Goal: Task Accomplishment & Management: Complete application form

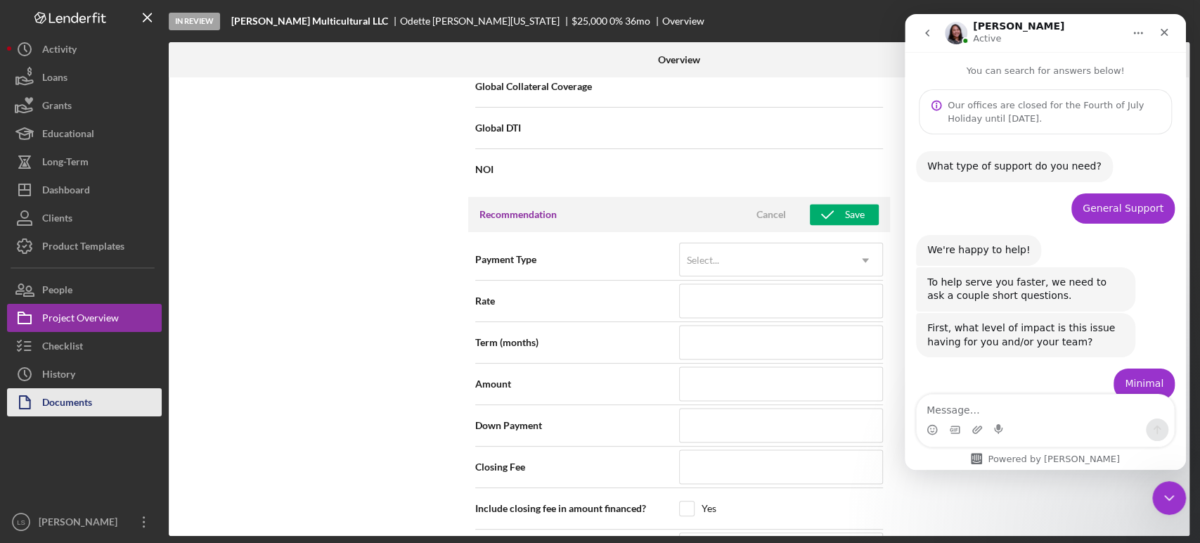
scroll to position [1622, 0]
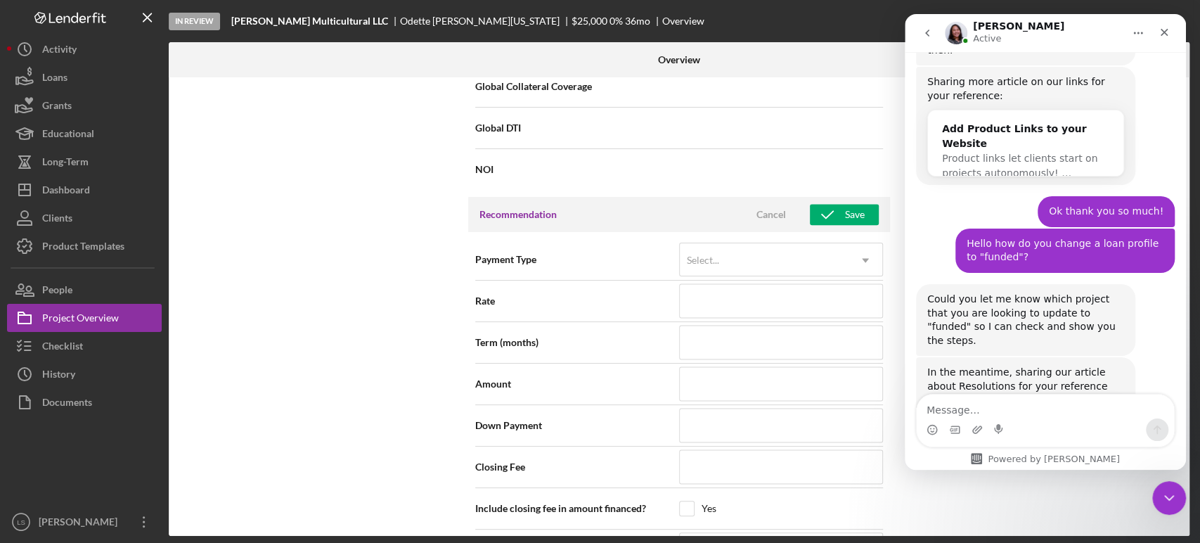
click at [964, 413] on div "Recommended and Approved Project Fields" at bounding box center [1025, 428] width 167 height 30
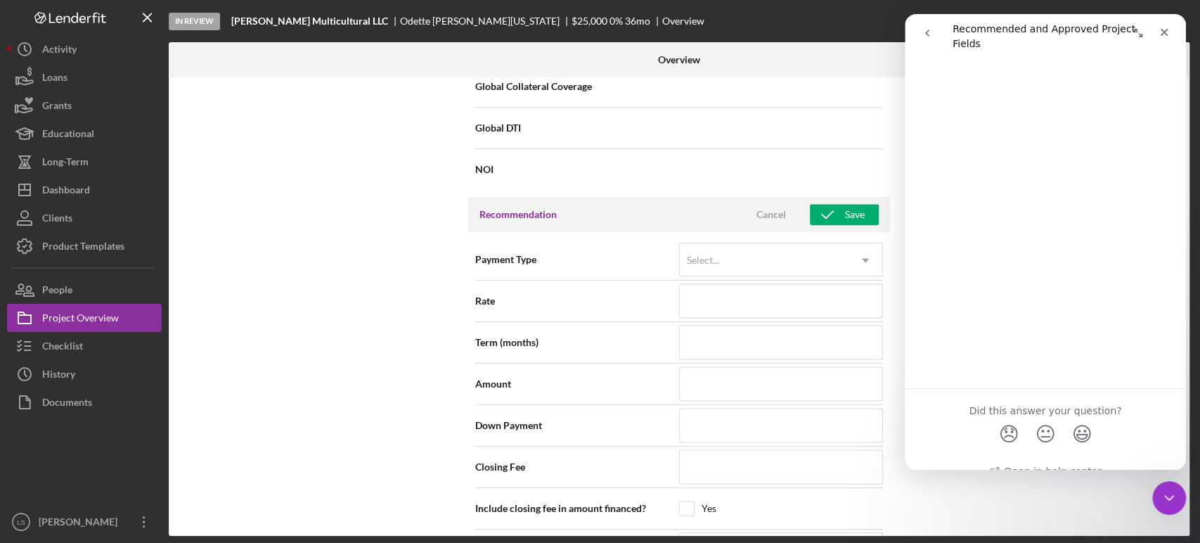
scroll to position [910, 0]
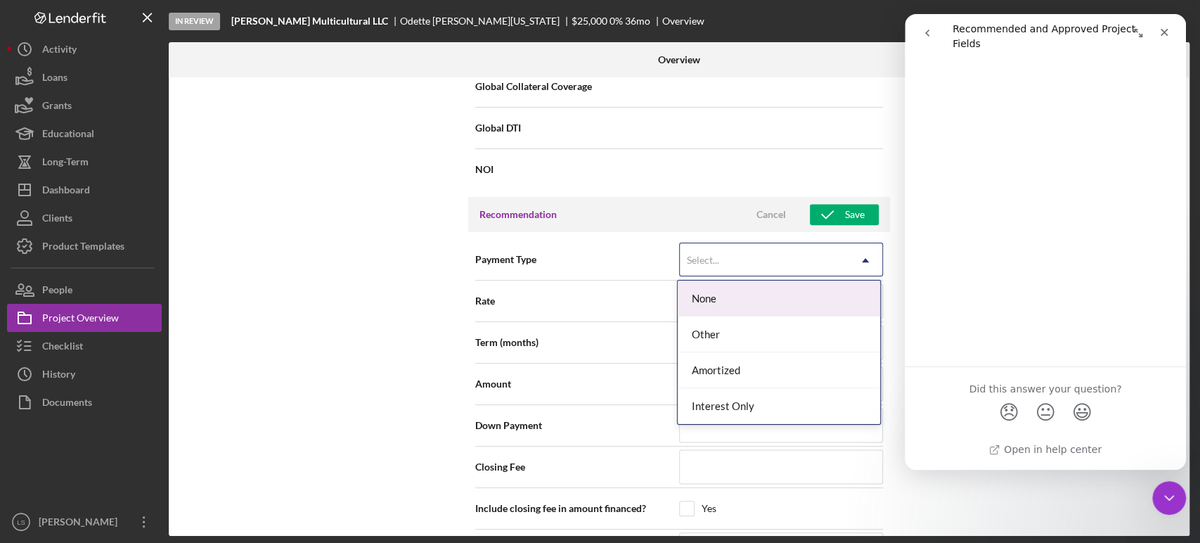
click at [805, 257] on div "Select..." at bounding box center [764, 260] width 169 height 32
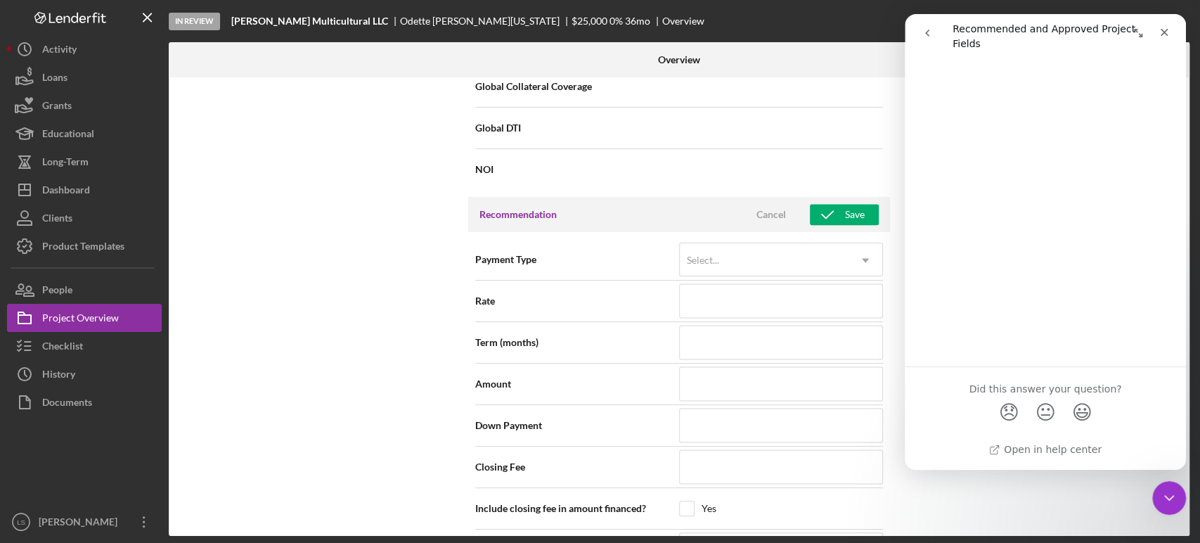
click at [431, 297] on div "Internal Workflow Stage In Review Icon/Dropdown Arrow Archive (can unarchive la…" at bounding box center [679, 306] width 1021 height 458
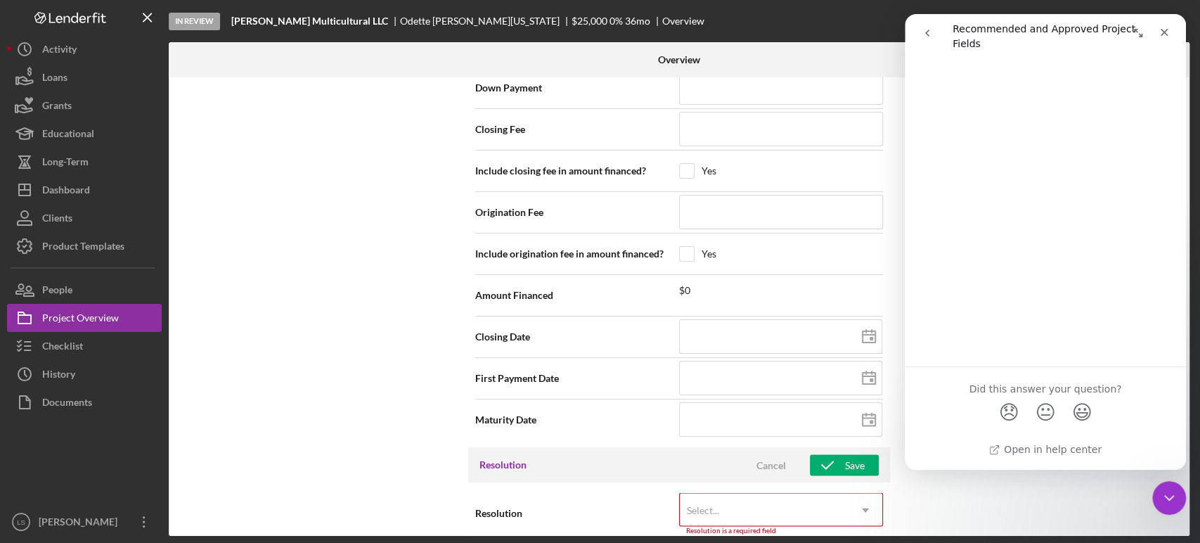
scroll to position [1574, 0]
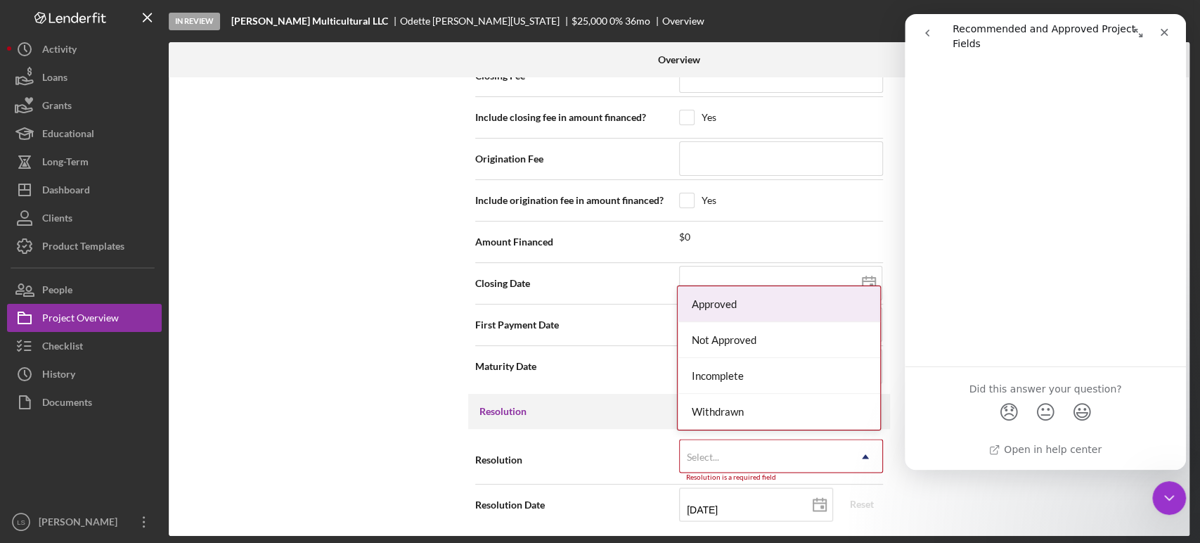
click at [762, 455] on div "Select..." at bounding box center [764, 456] width 169 height 32
click at [753, 309] on div "Approved" at bounding box center [779, 304] width 202 height 36
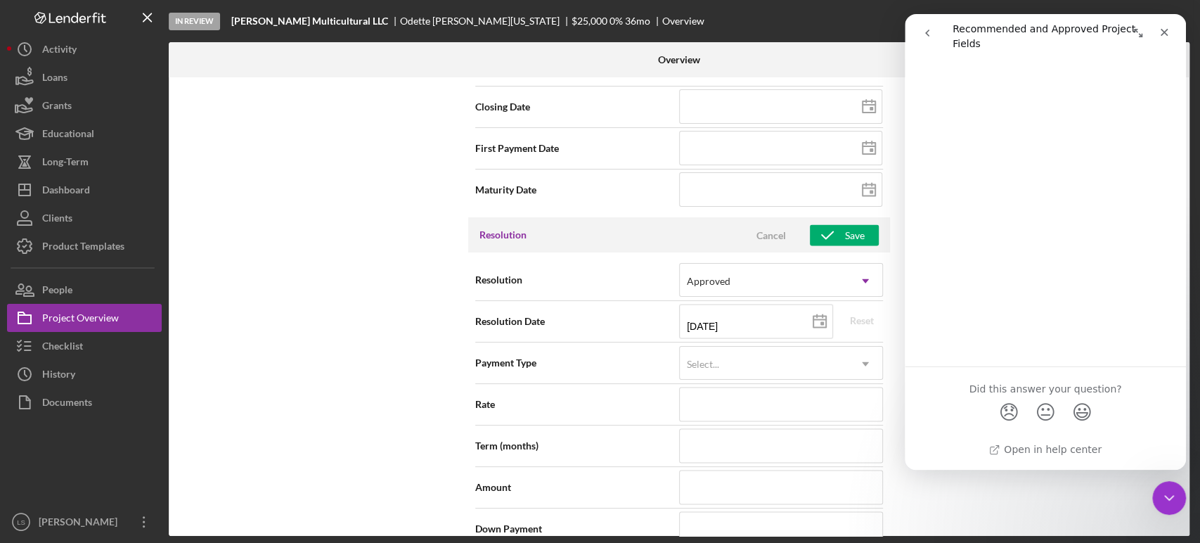
scroll to position [1808, 0]
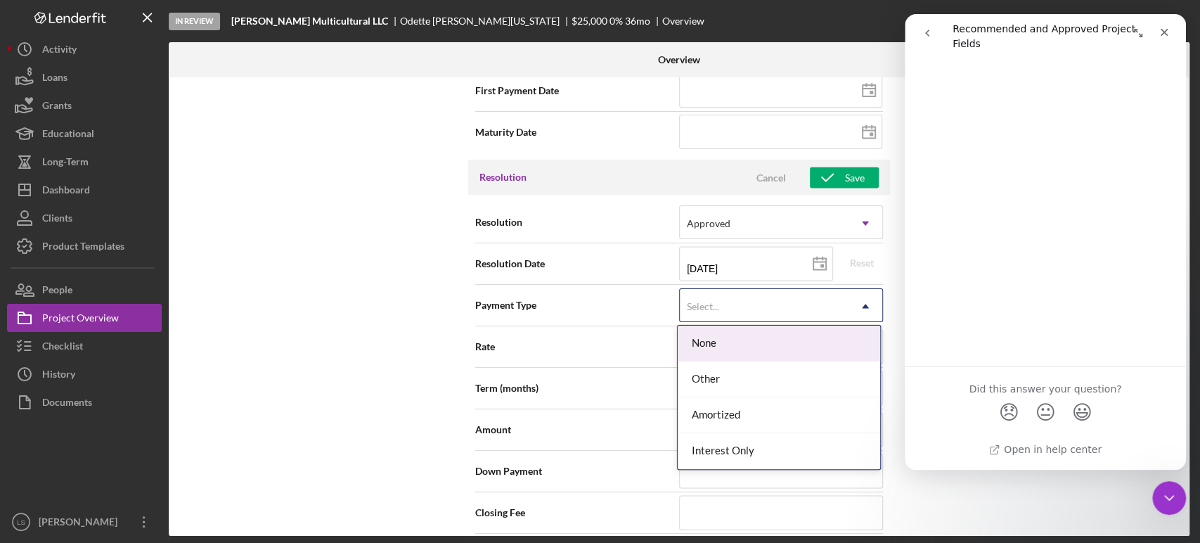
click at [761, 301] on div "Select..." at bounding box center [764, 306] width 169 height 32
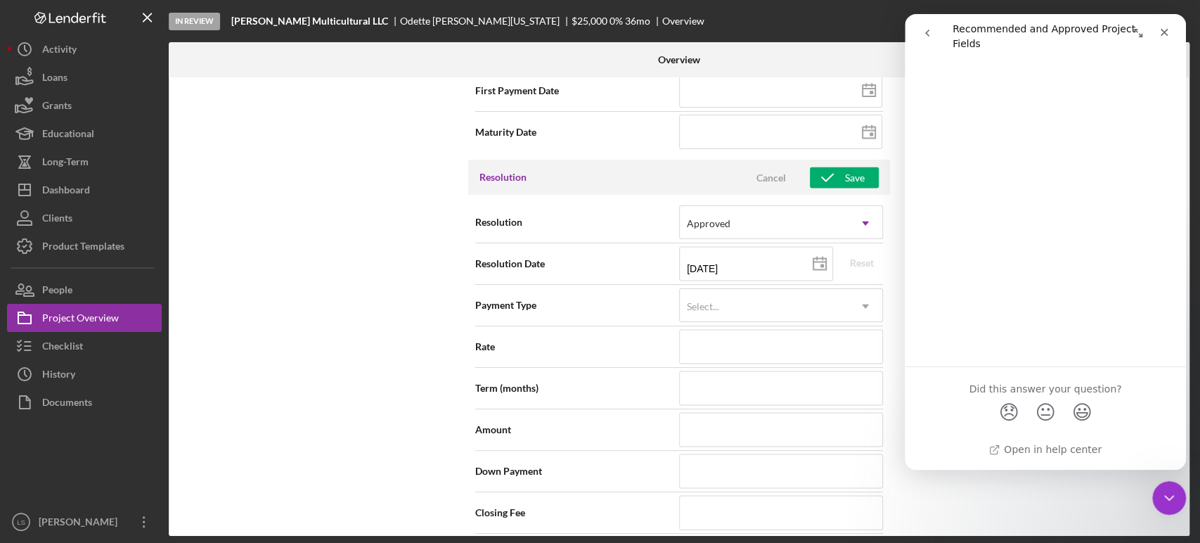
click at [626, 329] on div "Rate" at bounding box center [679, 346] width 408 height 35
click at [687, 339] on input at bounding box center [781, 346] width 204 height 34
type input "0%"
type input "0.000%"
click at [725, 381] on input at bounding box center [781, 387] width 204 height 34
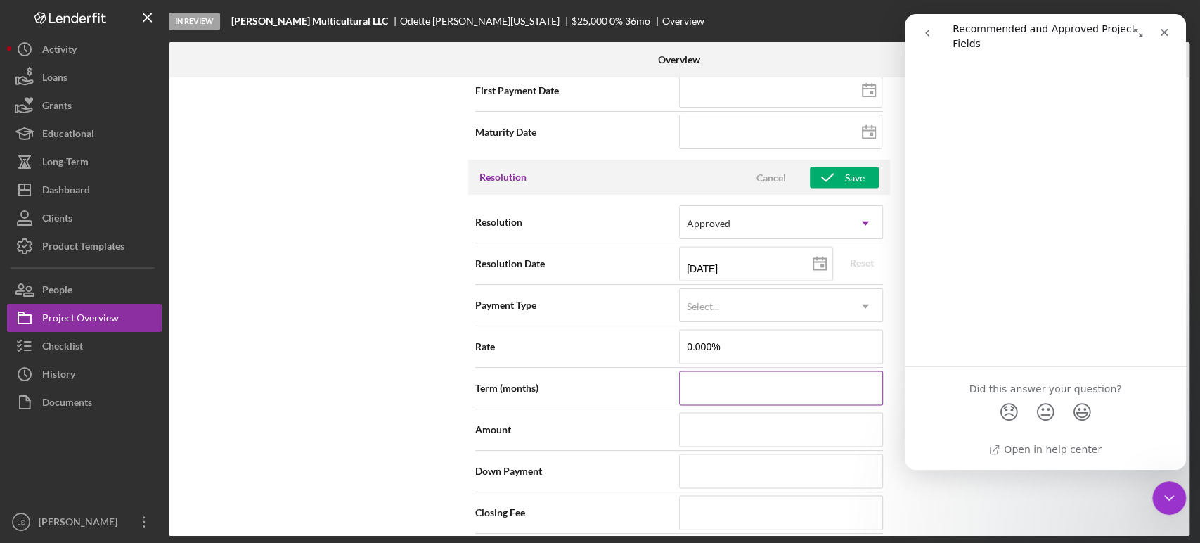
type input "6"
type input "60"
click at [723, 418] on input at bounding box center [781, 429] width 204 height 34
type input "$2"
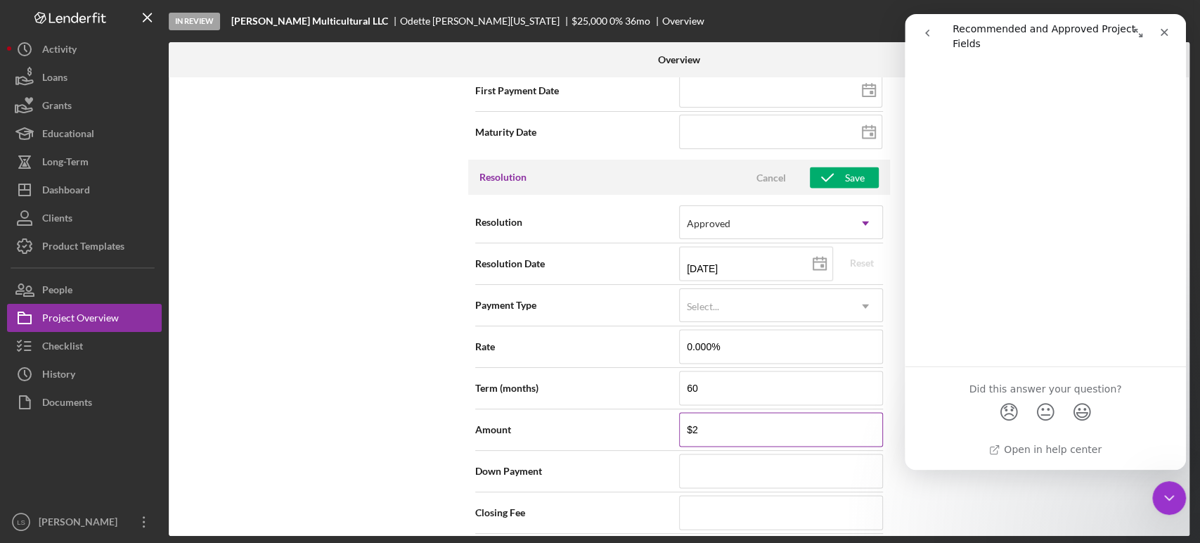
type input "$25"
type input "$250"
type input "$2,500"
type input "$25,000"
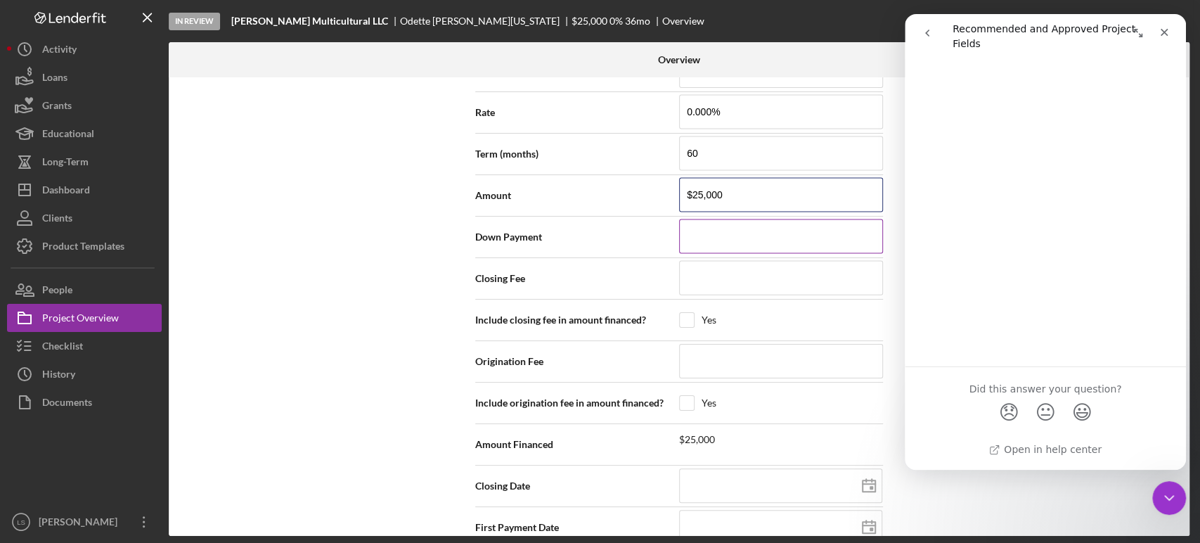
scroll to position [2105, 0]
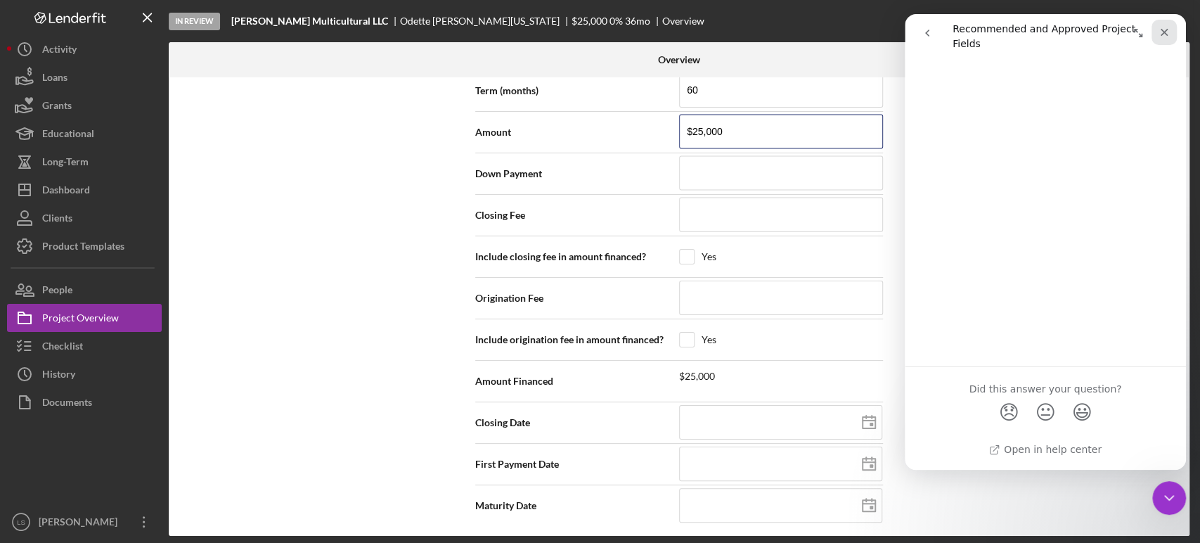
type input "$25,000"
click at [1165, 27] on icon "Close" at bounding box center [1163, 32] width 11 height 11
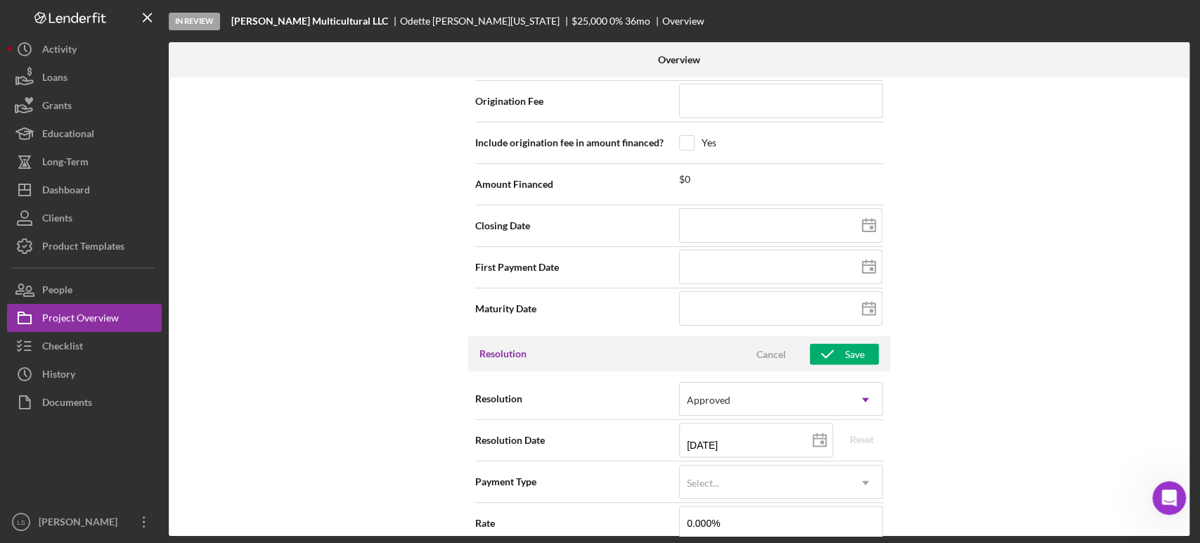
scroll to position [1558, 0]
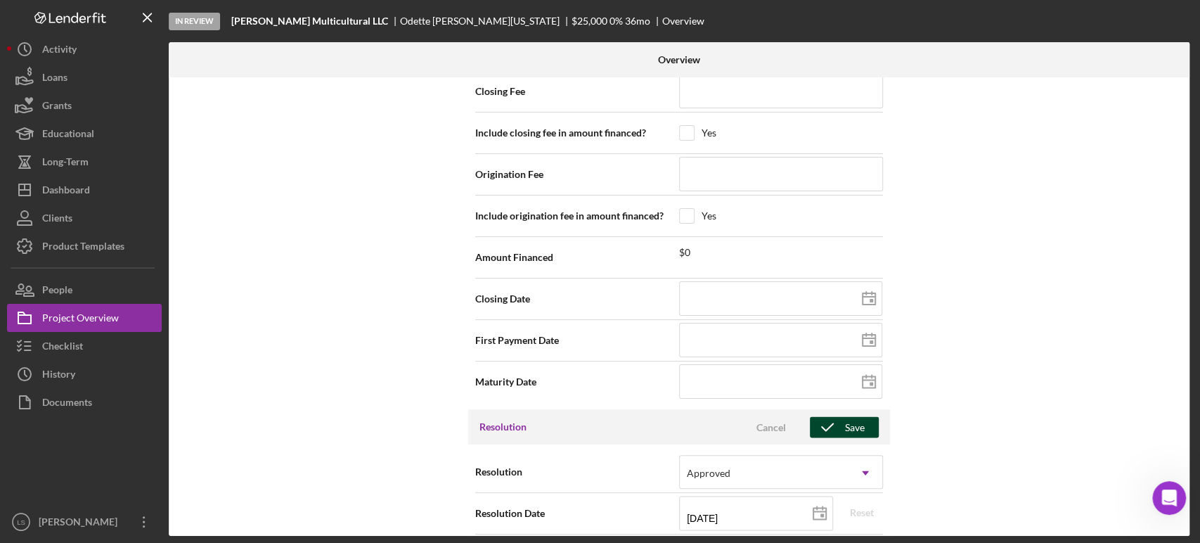
click at [851, 421] on div "Save" at bounding box center [855, 426] width 20 height 21
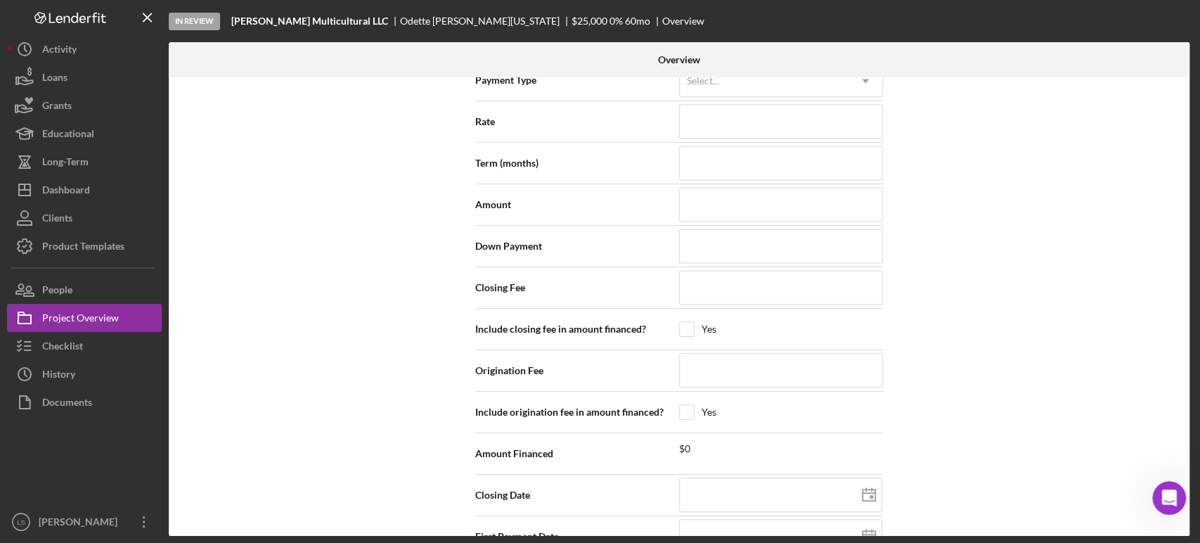
scroll to position [1324, 0]
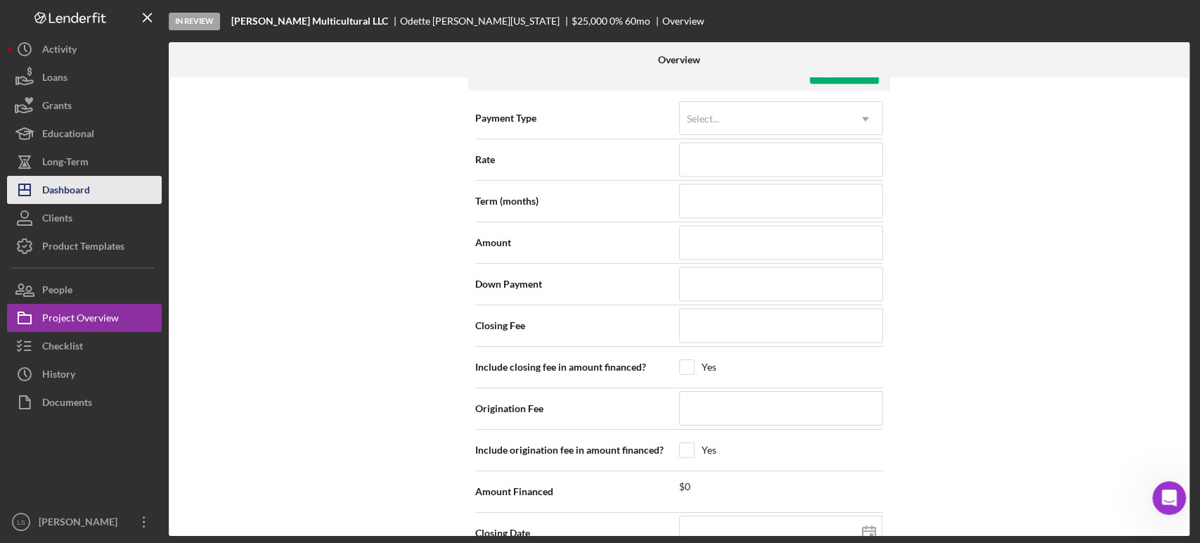
click at [101, 194] on button "Icon/Dashboard Dashboard" at bounding box center [84, 190] width 155 height 28
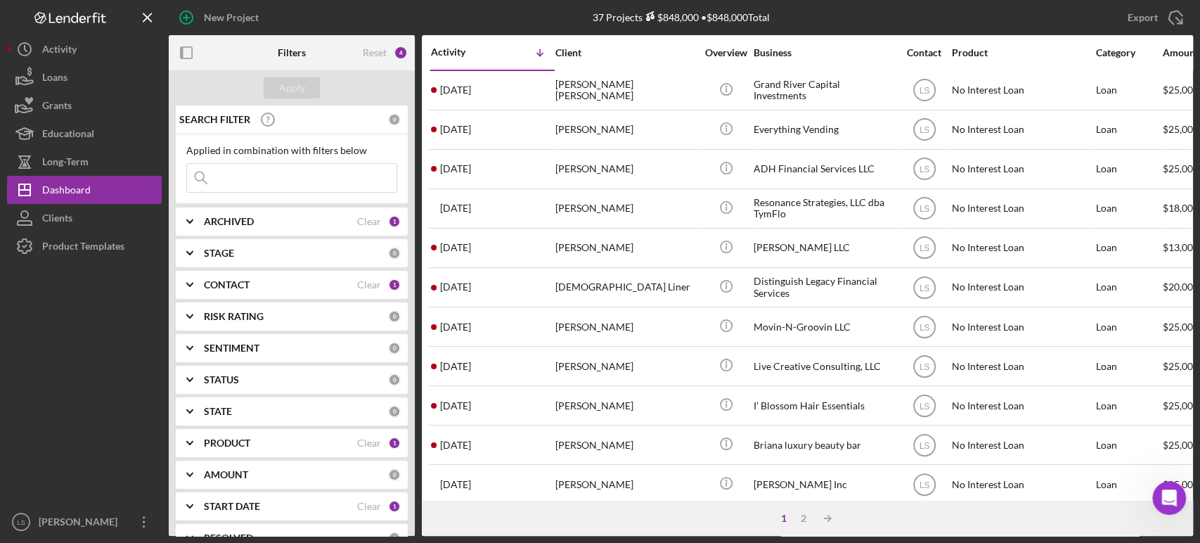
click at [252, 177] on input at bounding box center [291, 178] width 209 height 28
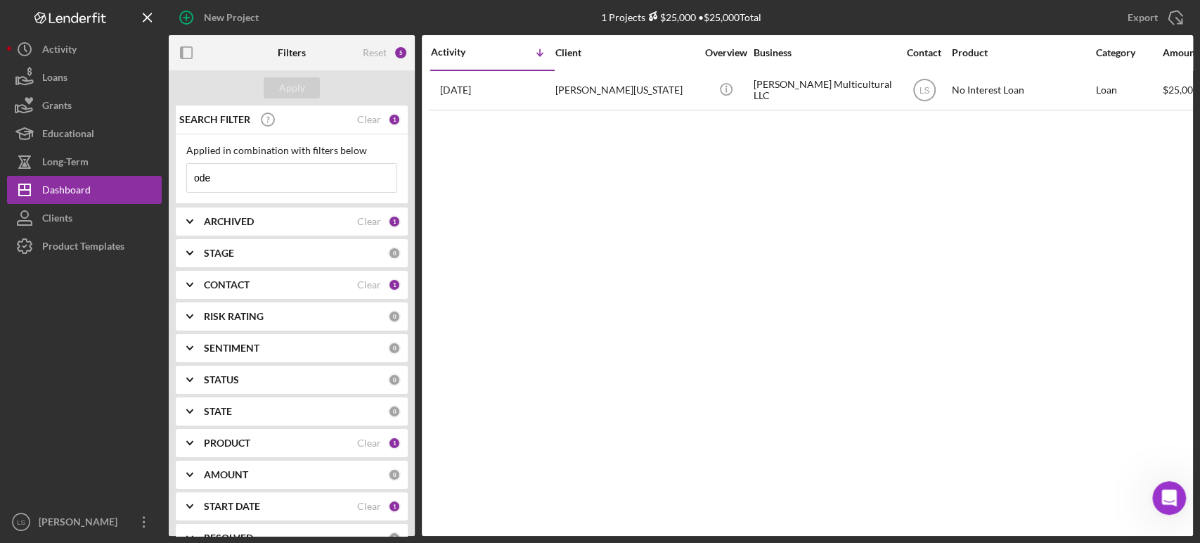
type input "ode"
click at [851, 440] on div "Activity Icon/Table Sort Arrow Client Overview Business Contact Product Categor…" at bounding box center [807, 285] width 771 height 500
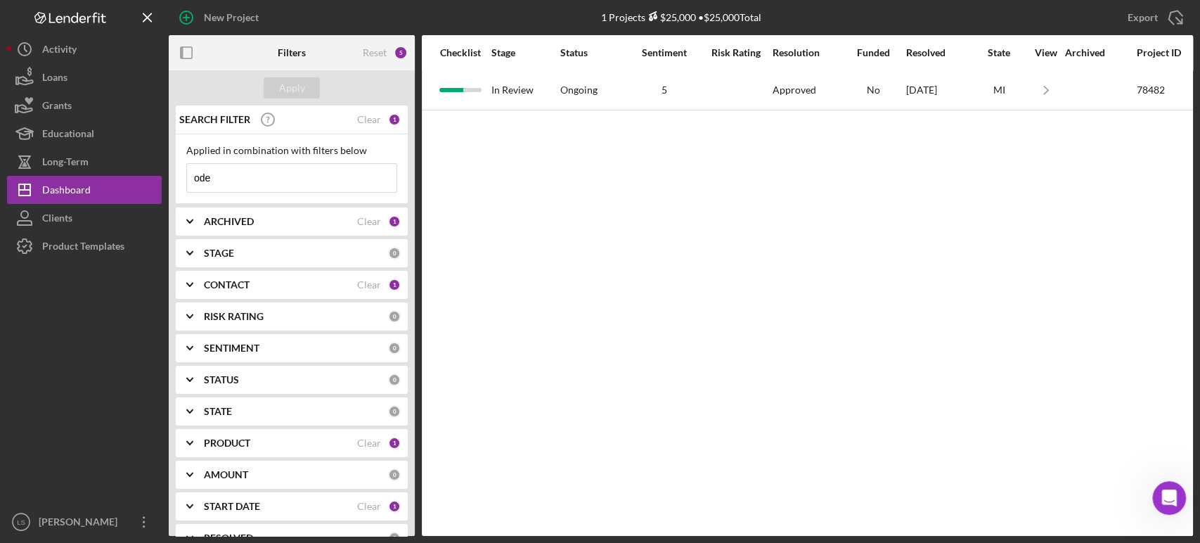
scroll to position [0, 967]
click at [1154, 490] on div "Open Intercom Messenger" at bounding box center [1167, 495] width 46 height 46
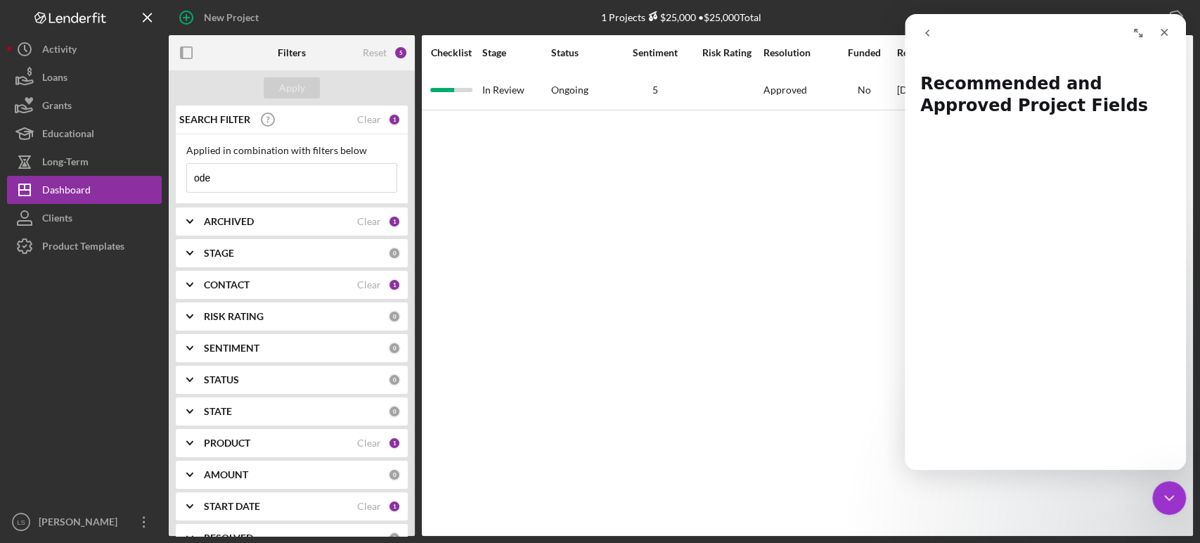
click at [927, 34] on icon "go back" at bounding box center [927, 33] width 4 height 7
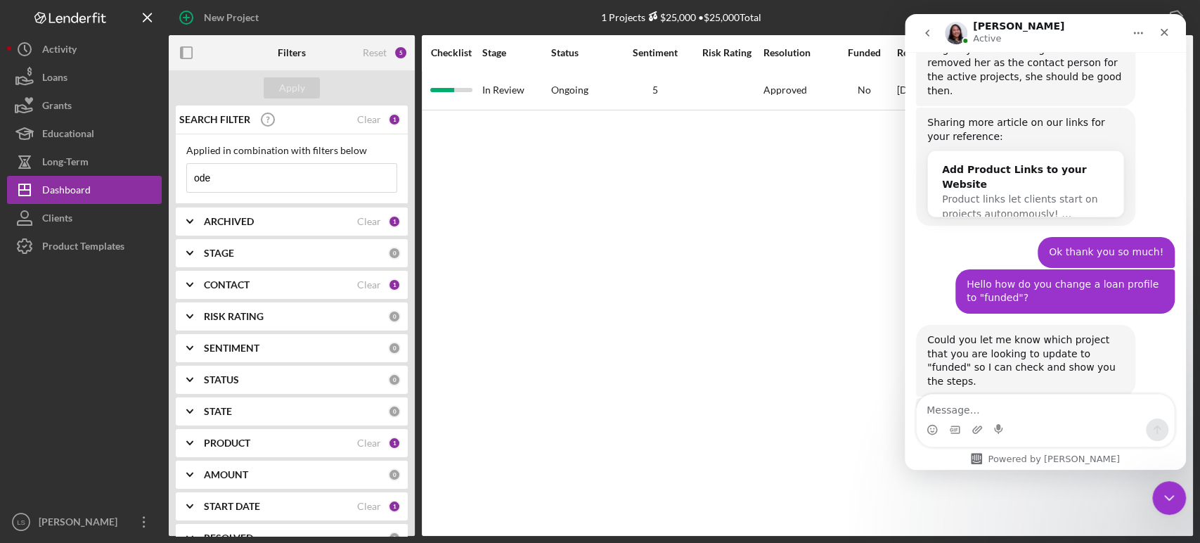
scroll to position [1622, 0]
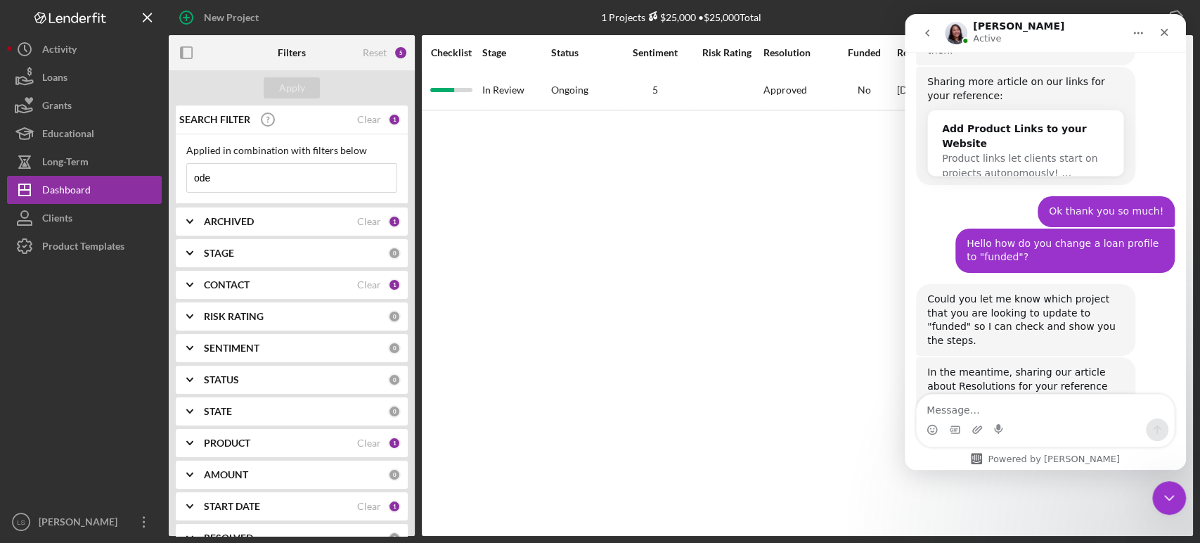
click at [1020, 405] on textarea "Message…" at bounding box center [1045, 406] width 257 height 24
click at [954, 411] on textarea "Thakns it would" at bounding box center [1045, 406] width 257 height 24
type textarea "Thanks it would be for [PERSON_NAME]"
click at [930, 31] on icon "go back" at bounding box center [926, 32] width 11 height 11
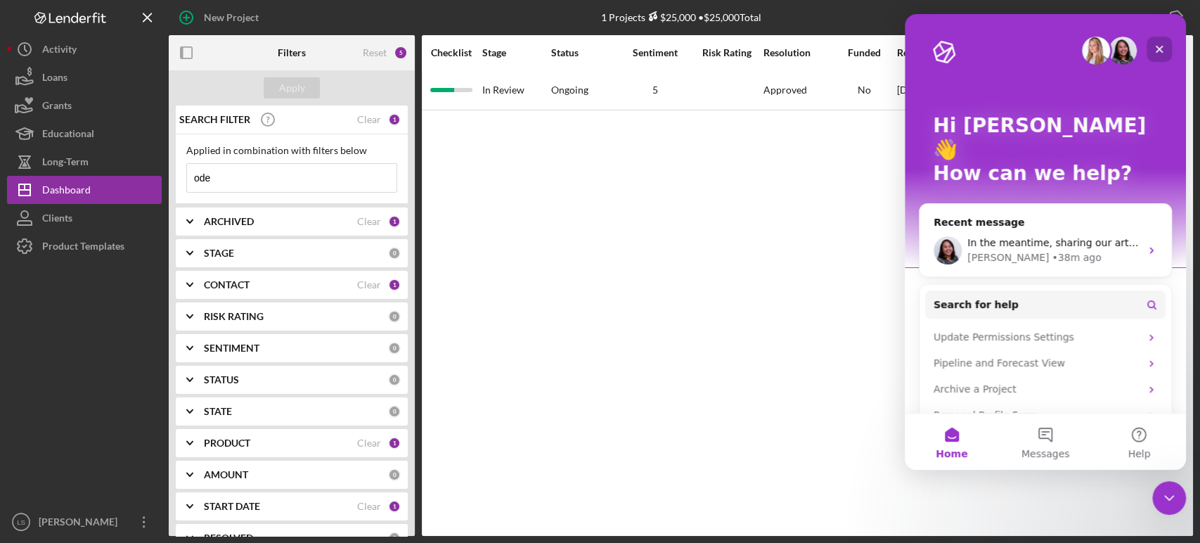
click at [1160, 56] on div "Close" at bounding box center [1158, 49] width 25 height 25
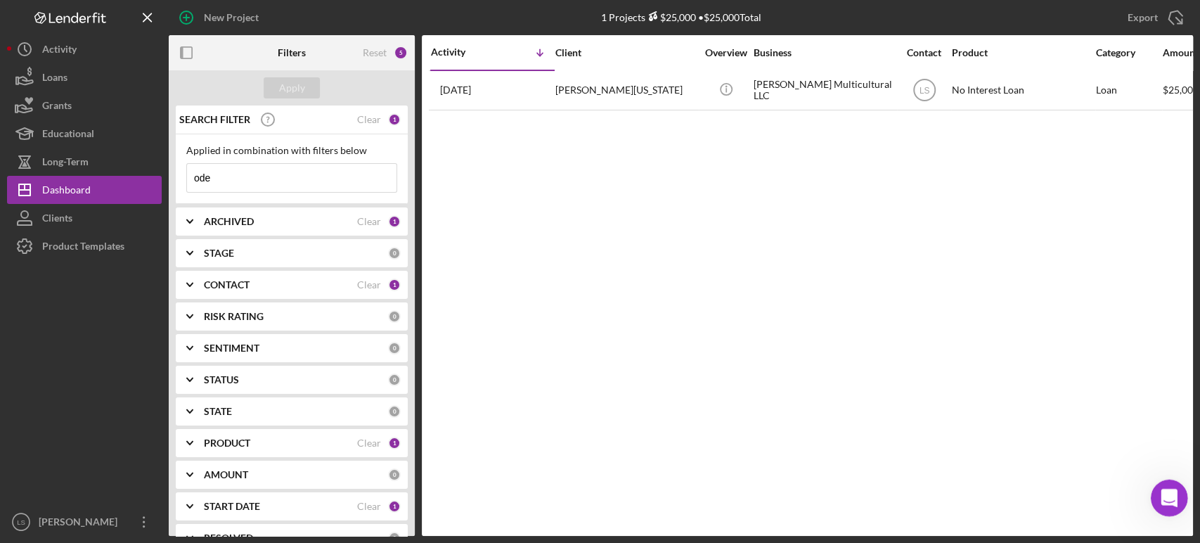
click at [1159, 496] on icon "Open Intercom Messenger" at bounding box center [1166, 495] width 23 height 23
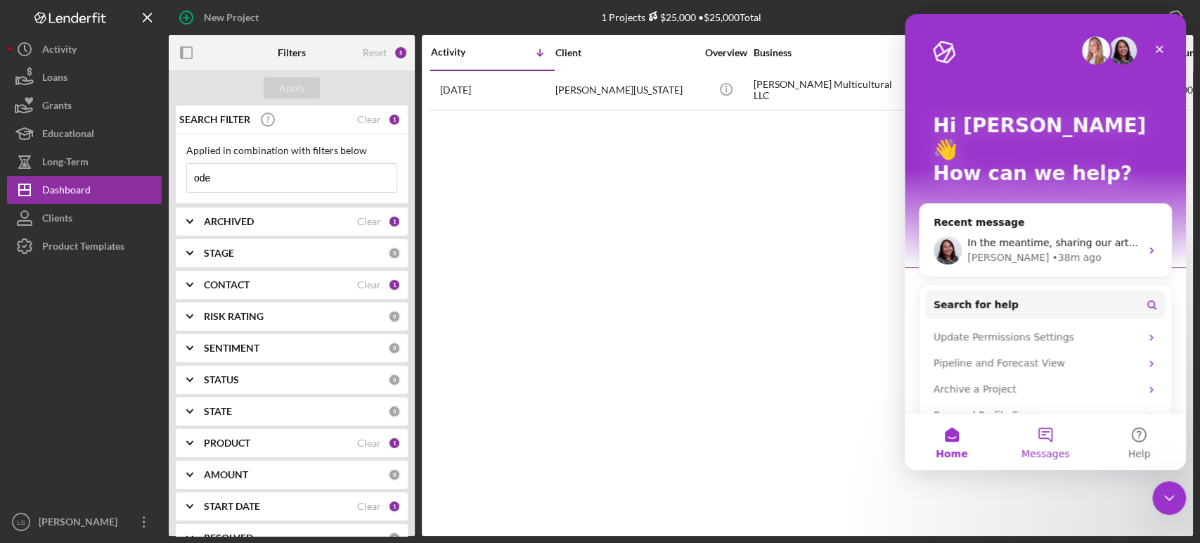
click at [1044, 449] on span "Messages" at bounding box center [1045, 453] width 48 height 10
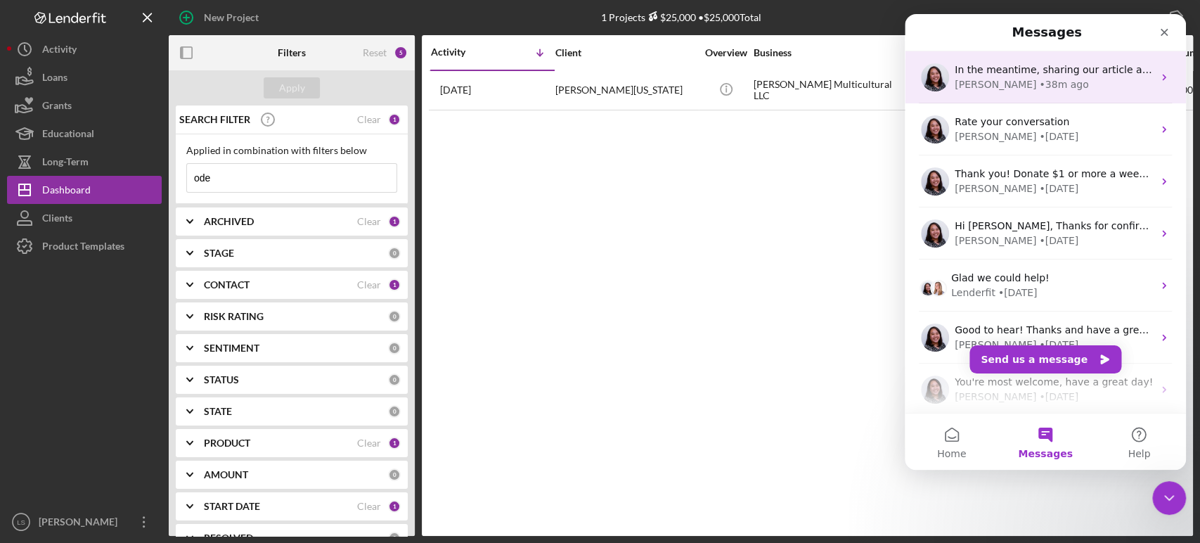
click at [1067, 83] on div "[PERSON_NAME] • 38m ago" at bounding box center [1053, 84] width 198 height 15
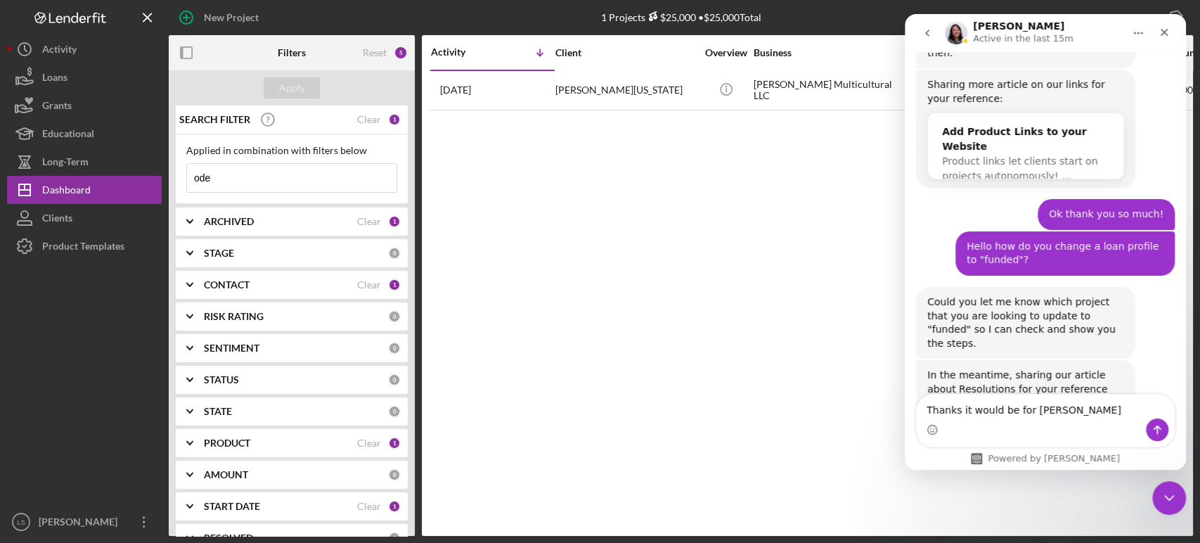
scroll to position [1622, 0]
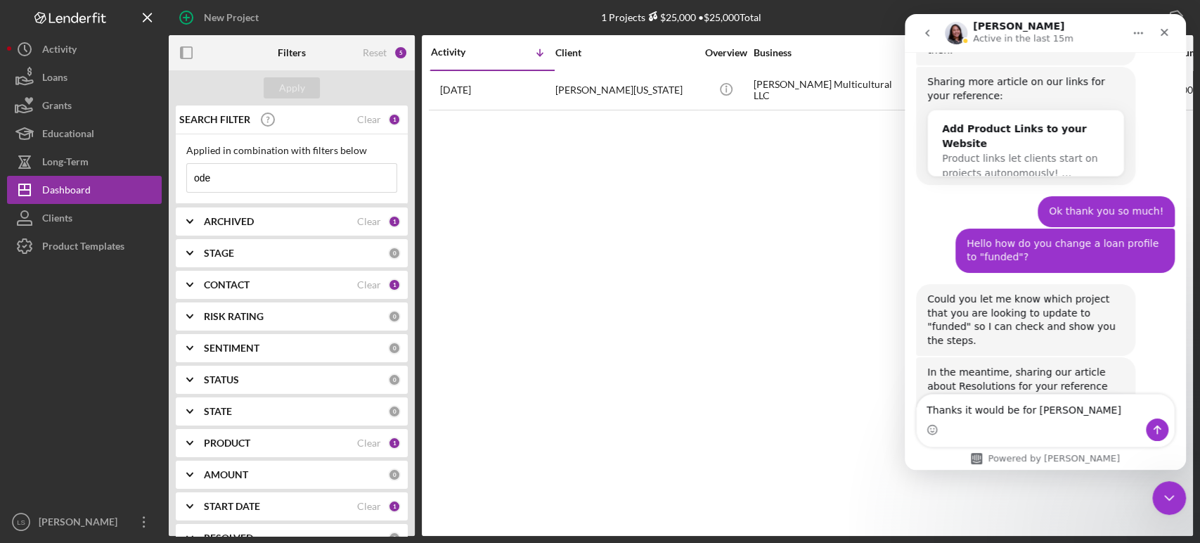
type textarea "Thanks it would be for [PERSON_NAME][US_STATE]"
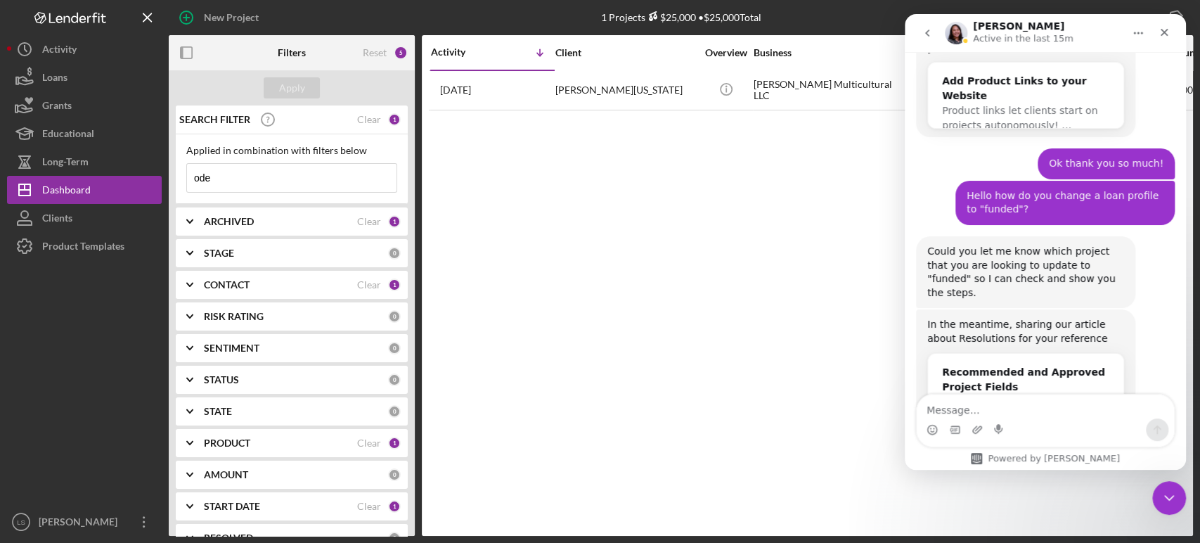
scroll to position [1678, 0]
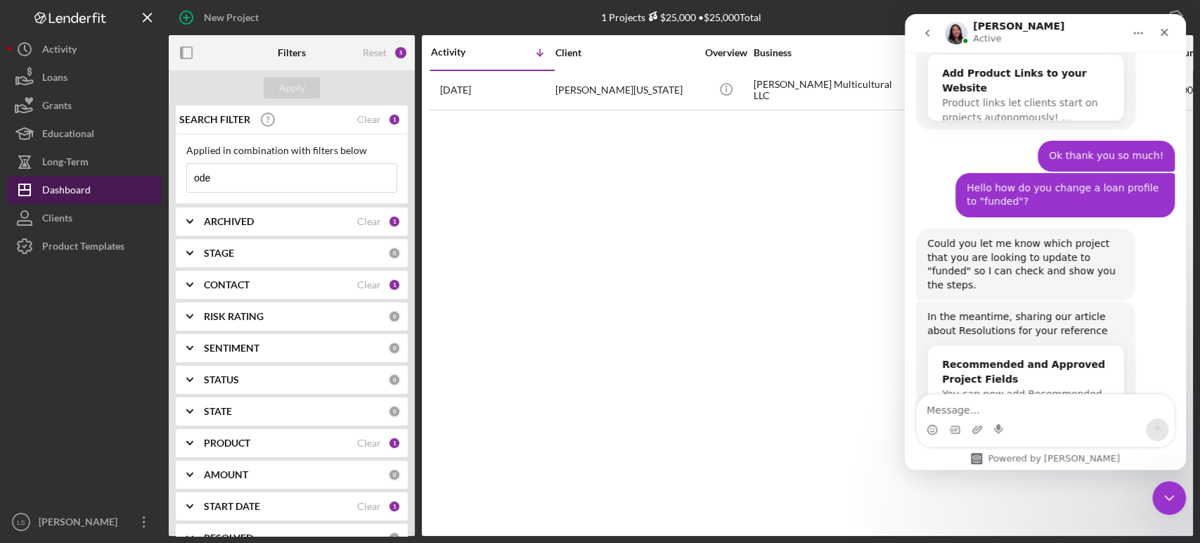
click at [68, 191] on div "Dashboard" at bounding box center [66, 192] width 48 height 32
click at [1163, 30] on icon "Close" at bounding box center [1163, 32] width 11 height 11
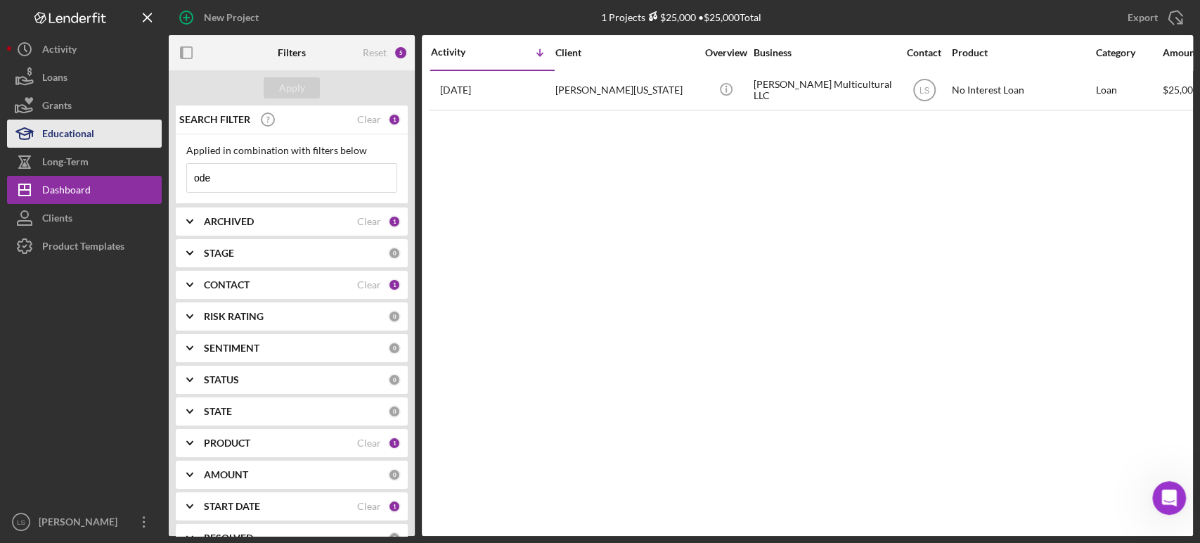
drag, startPoint x: 247, startPoint y: 174, endPoint x: 95, endPoint y: 136, distance: 157.2
click at [95, 136] on div "New Project 1 Projects $25,000 • $25,000 Total Export Icon/Export Filters Reset…" at bounding box center [600, 268] width 1186 height 536
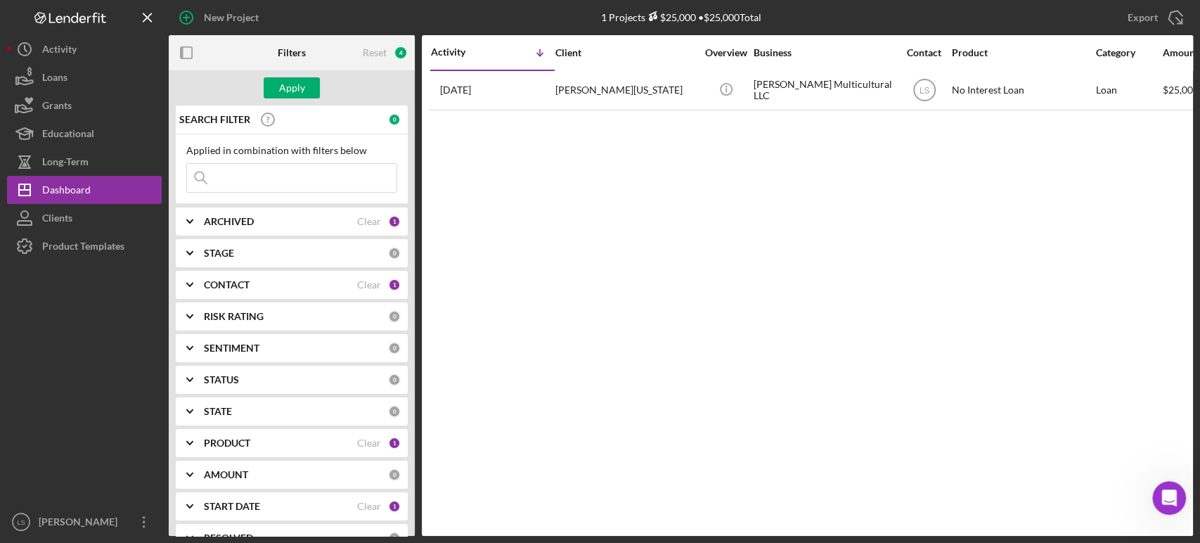
click at [318, 224] on div "ARCHIVED" at bounding box center [280, 221] width 153 height 11
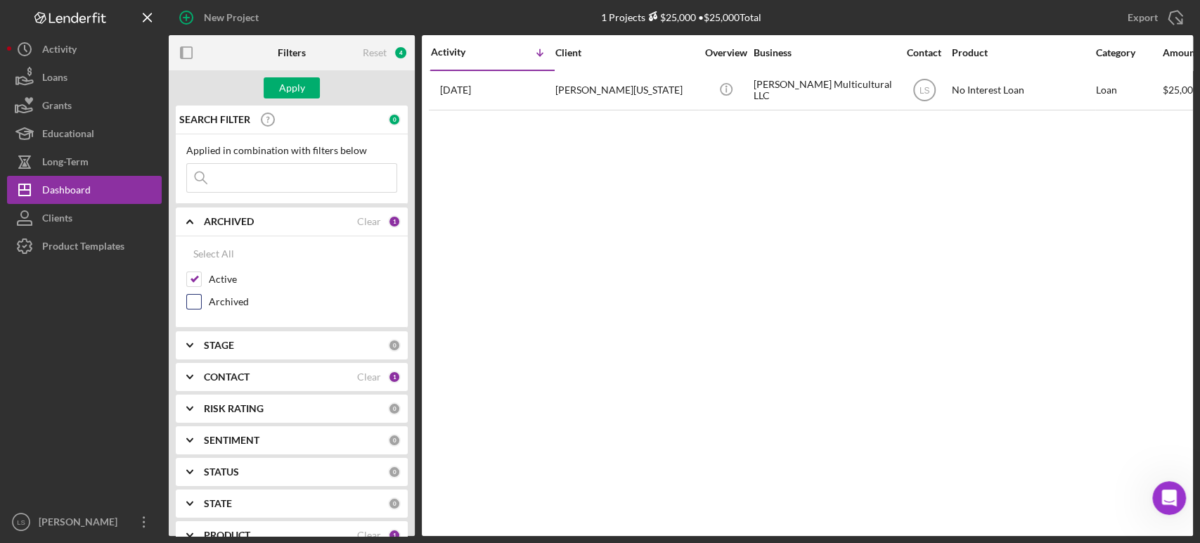
scroll to position [78, 0]
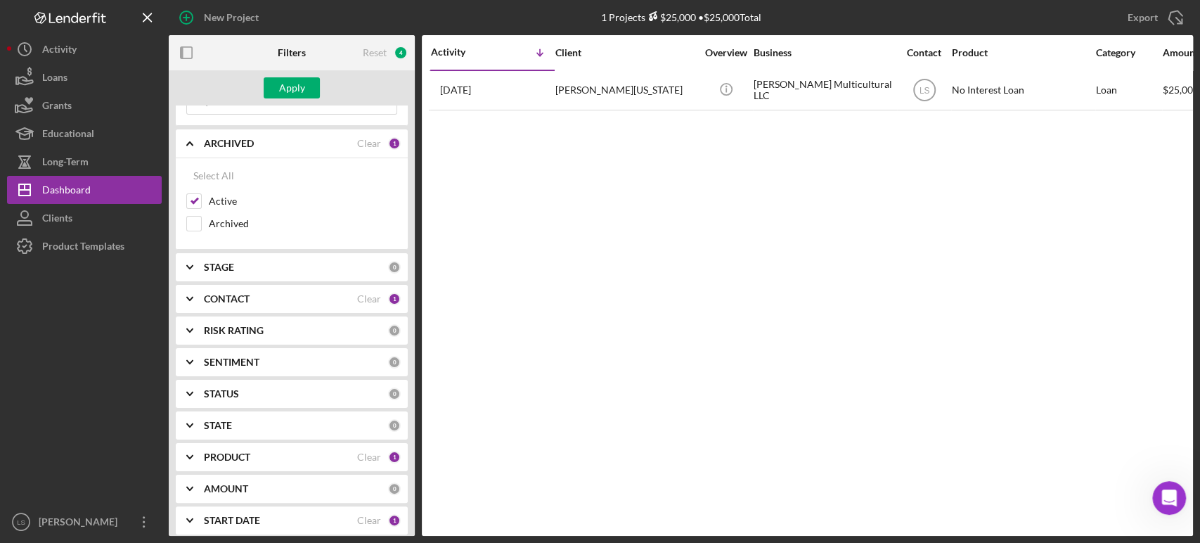
click at [346, 460] on div "PRODUCT" at bounding box center [280, 456] width 153 height 11
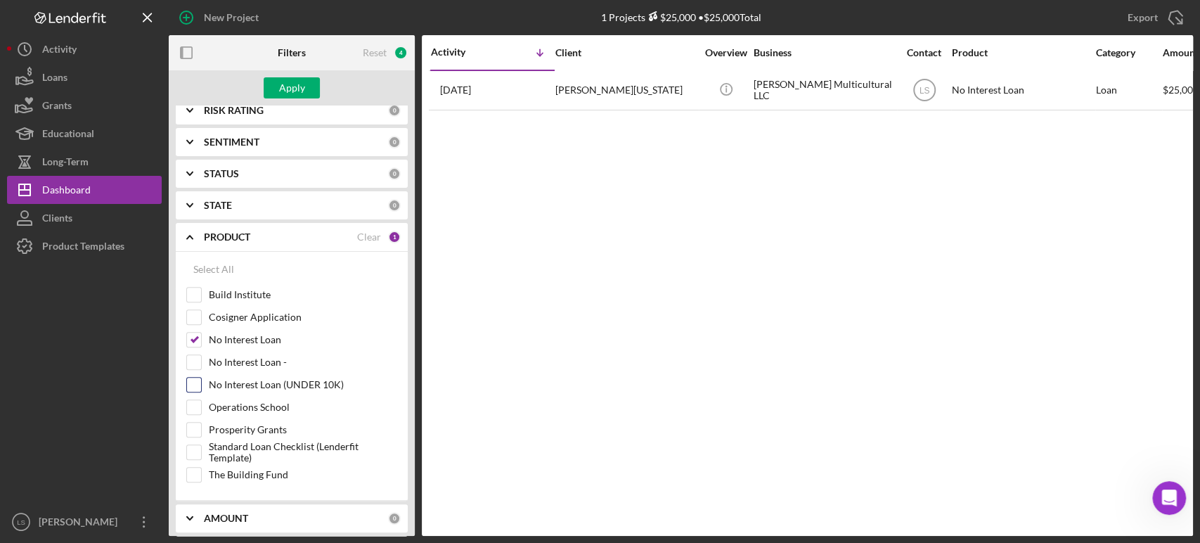
scroll to position [390, 0]
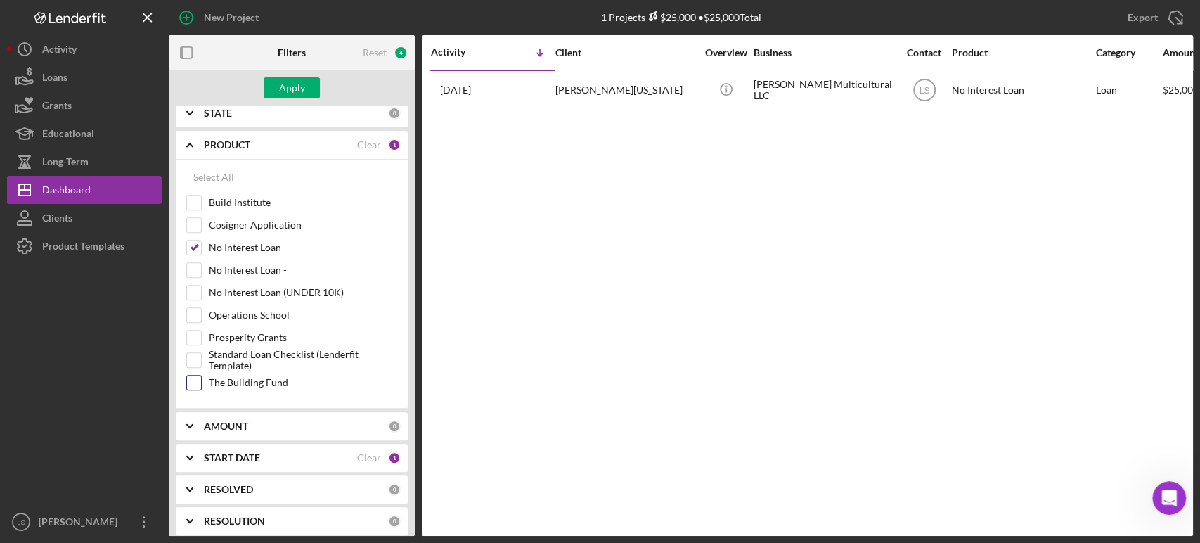
click at [191, 377] on input "The Building Fund" at bounding box center [194, 382] width 14 height 14
checkbox input "true"
click at [203, 240] on div "No Interest Loan" at bounding box center [291, 251] width 211 height 22
click at [357, 452] on div "Clear" at bounding box center [369, 457] width 24 height 11
click at [287, 79] on div "Apply" at bounding box center [292, 87] width 26 height 21
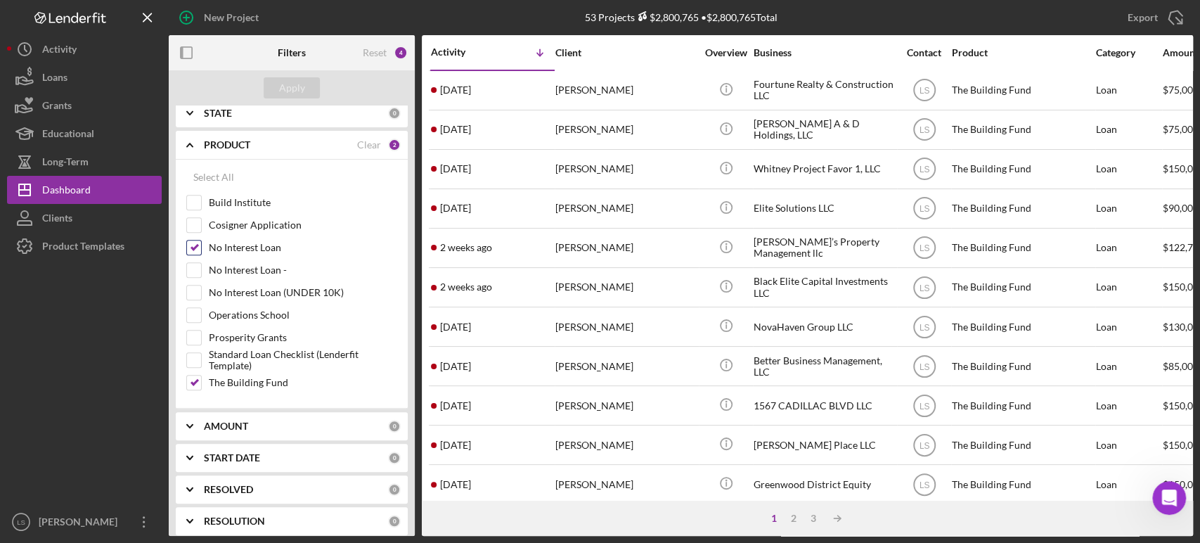
click at [192, 246] on input "No Interest Loan" at bounding box center [194, 247] width 14 height 14
checkbox input "false"
click at [294, 86] on div "Apply" at bounding box center [292, 87] width 26 height 21
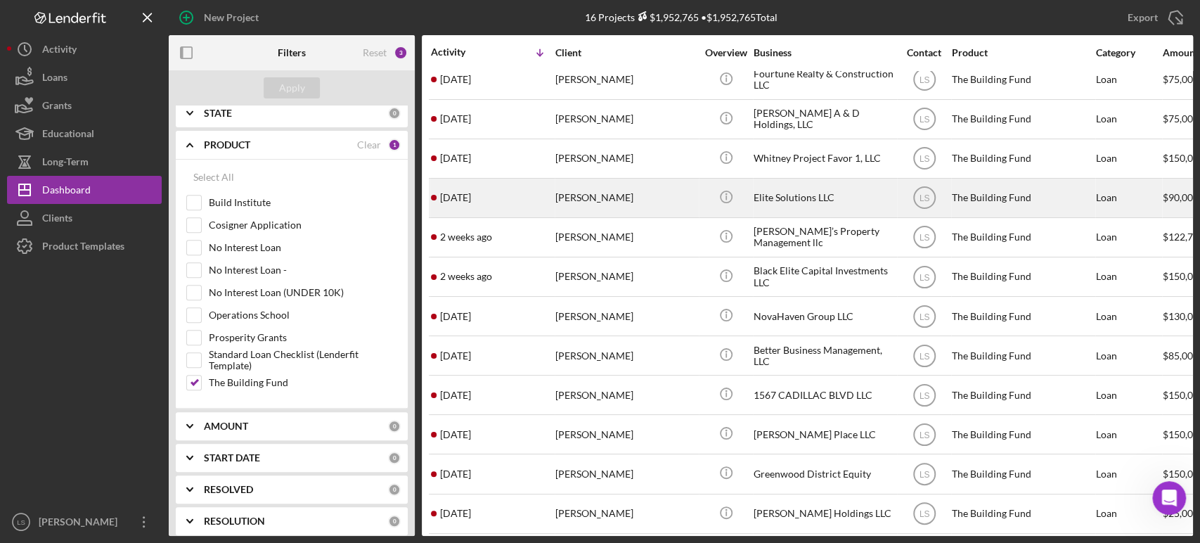
scroll to position [0, 0]
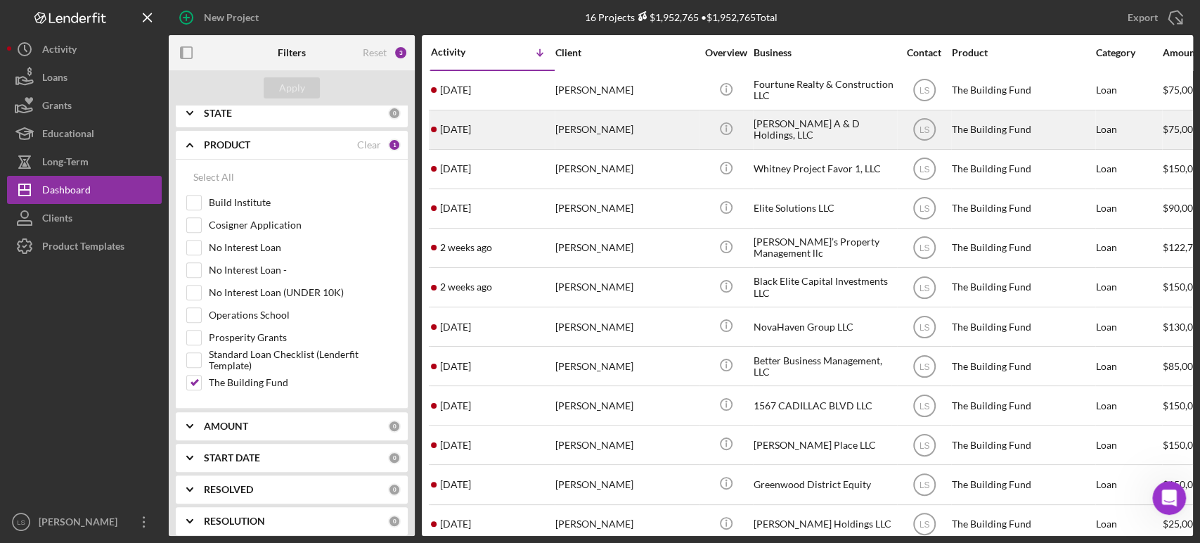
click at [629, 124] on div "[PERSON_NAME]" at bounding box center [625, 129] width 141 height 37
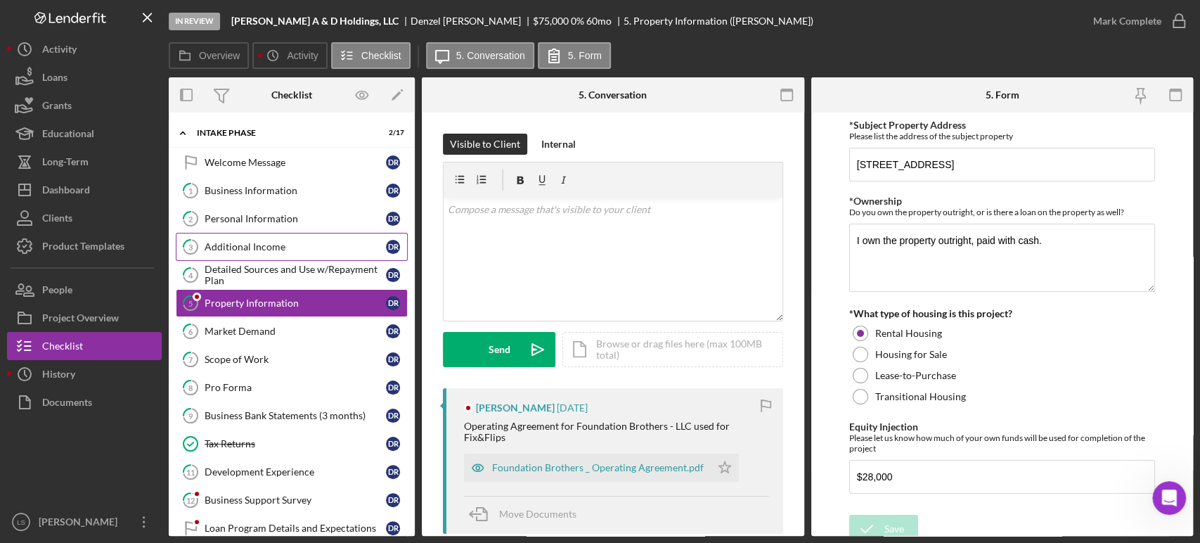
click at [253, 256] on link "3 Additional Income D R" at bounding box center [292, 247] width 232 height 28
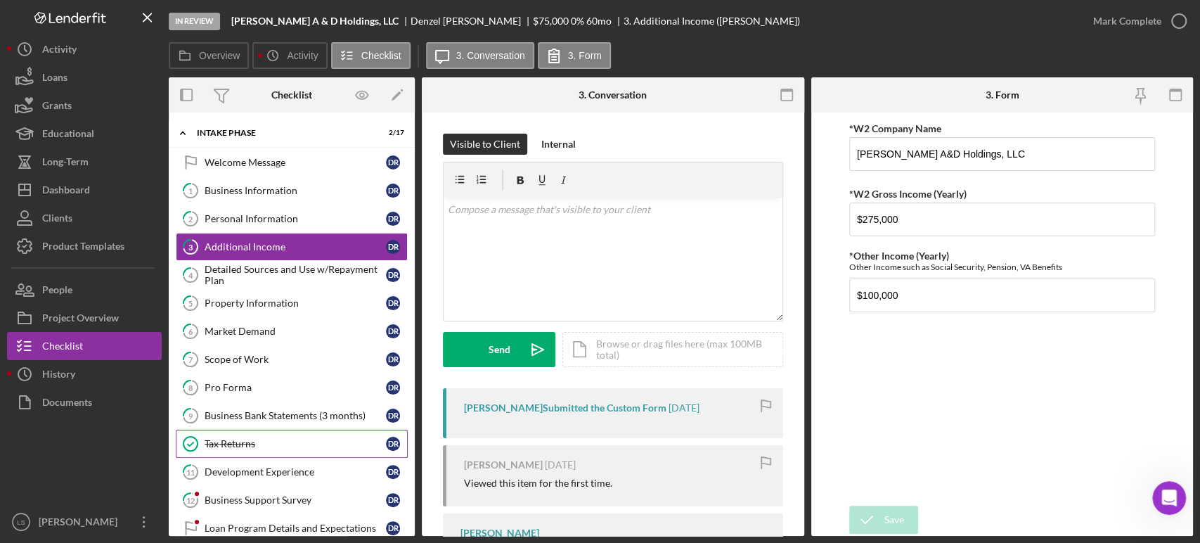
click at [240, 454] on link "Tax Returns Tax Returns D R" at bounding box center [292, 443] width 232 height 28
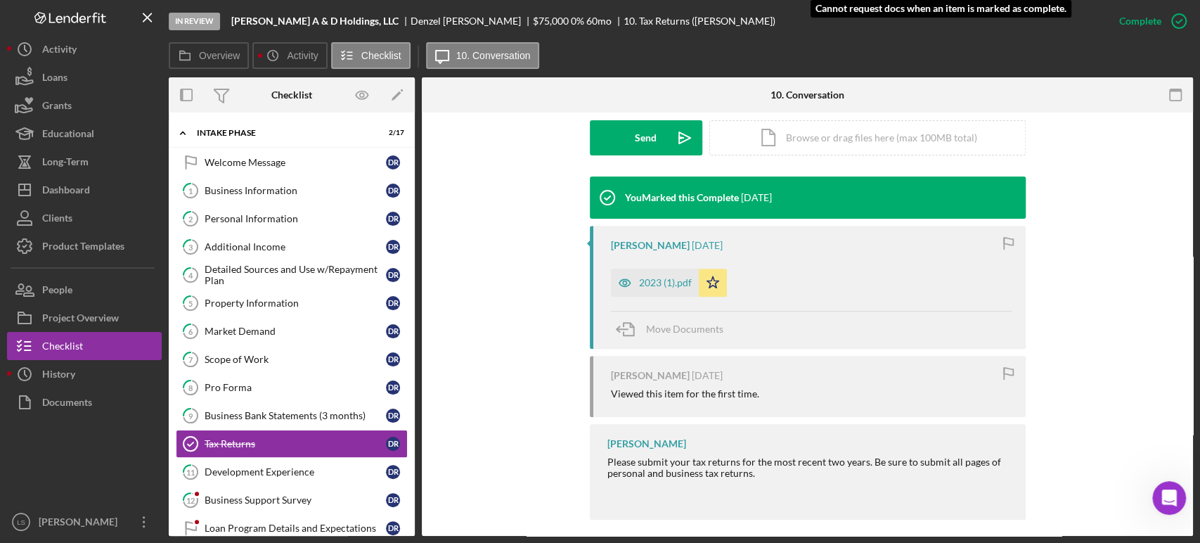
scroll to position [415, 0]
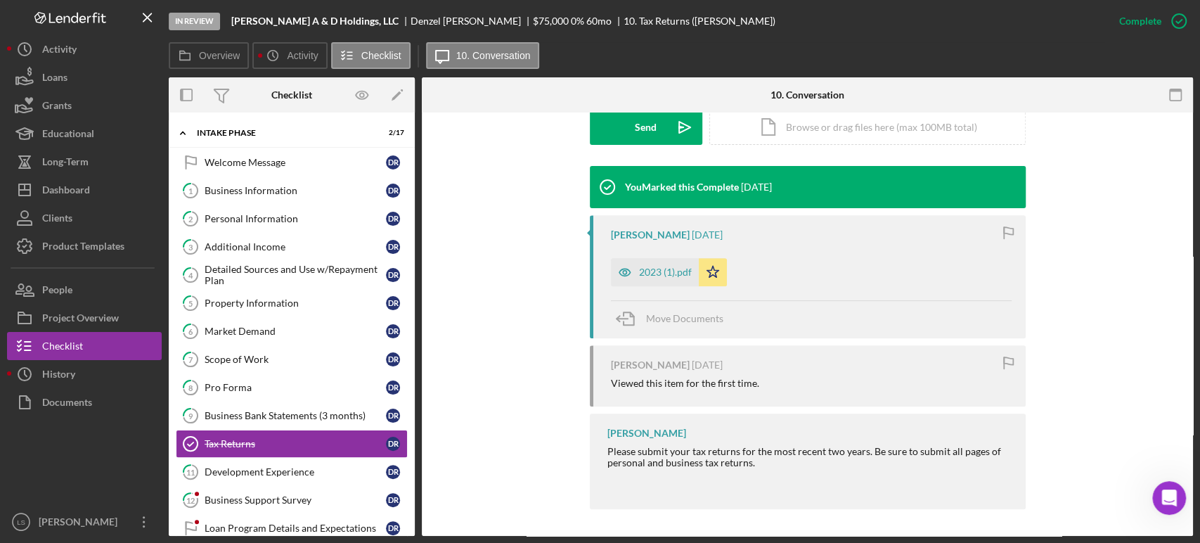
drag, startPoint x: 56, startPoint y: 289, endPoint x: 75, endPoint y: 270, distance: 26.8
click at [56, 289] on div "People" at bounding box center [57, 292] width 30 height 32
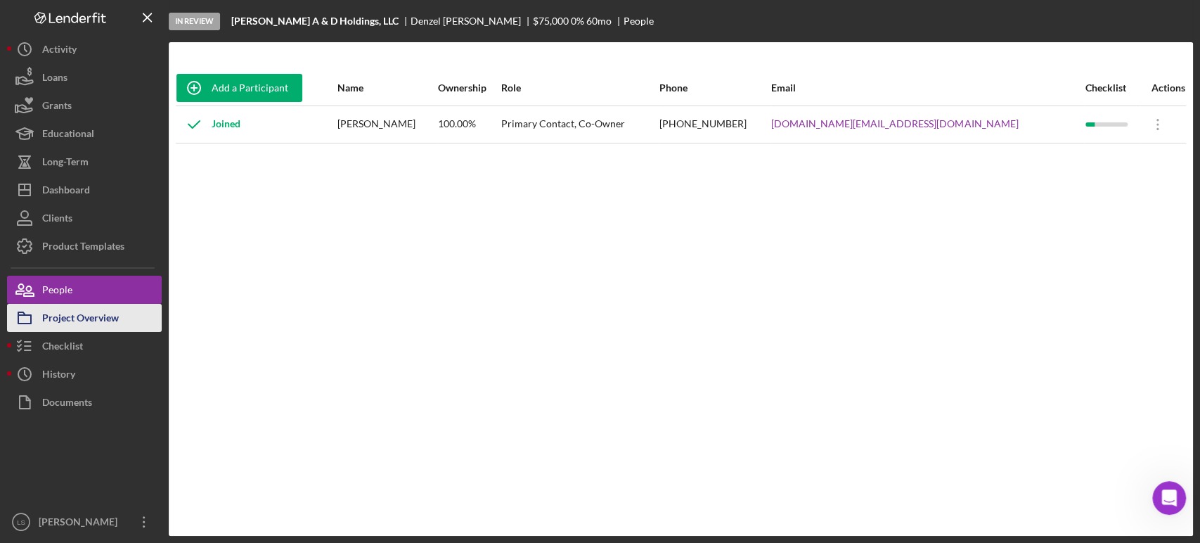
click at [58, 304] on div "Project Overview" at bounding box center [80, 320] width 77 height 32
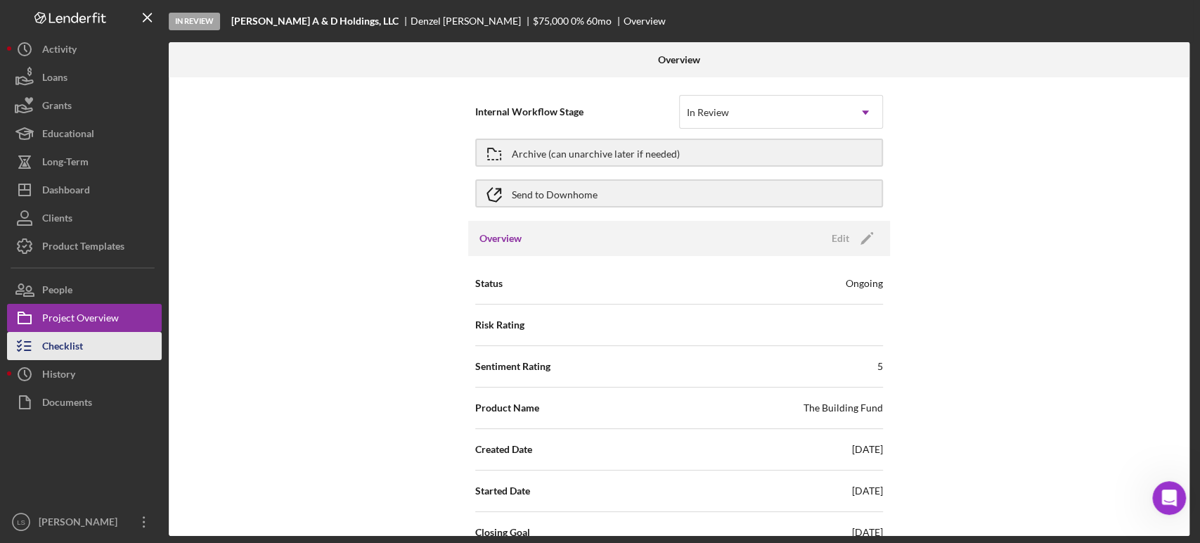
click at [75, 353] on div "Checklist" at bounding box center [62, 348] width 41 height 32
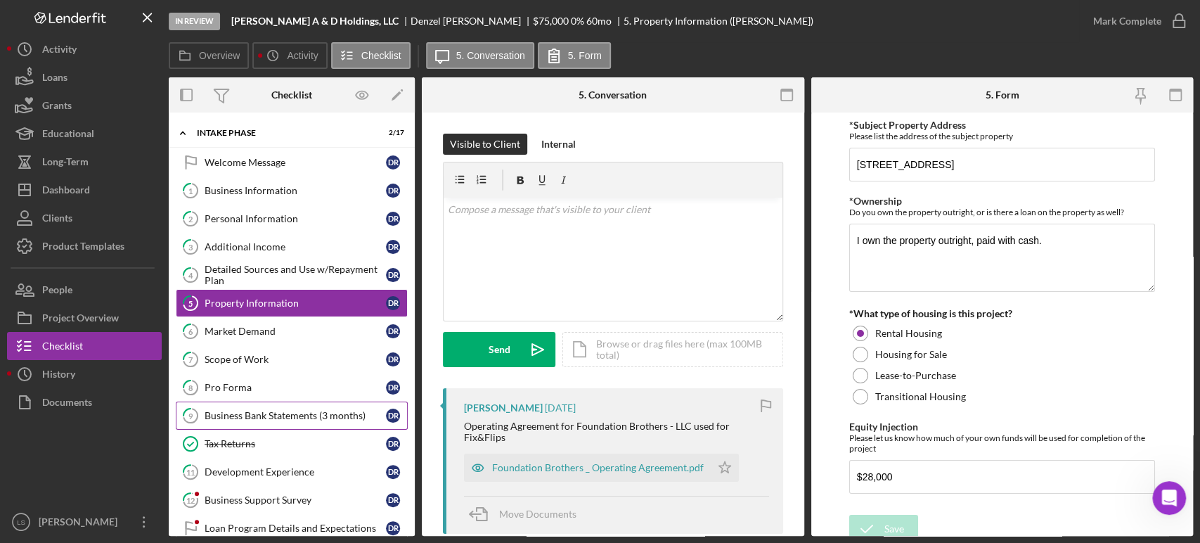
click at [248, 418] on div "Business Bank Statements (3 months)" at bounding box center [295, 415] width 181 height 11
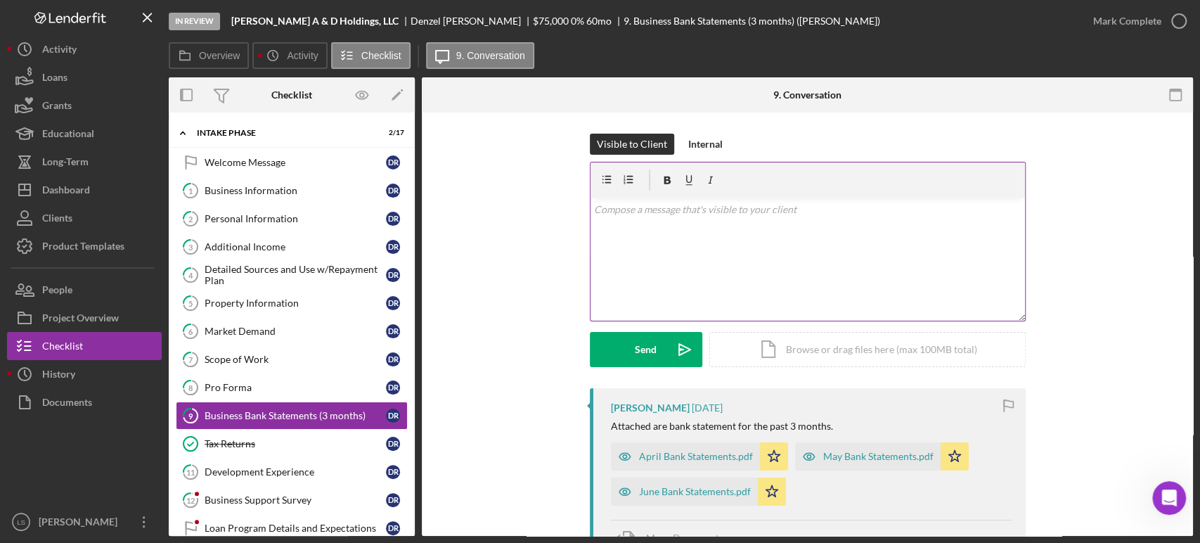
scroll to position [78, 0]
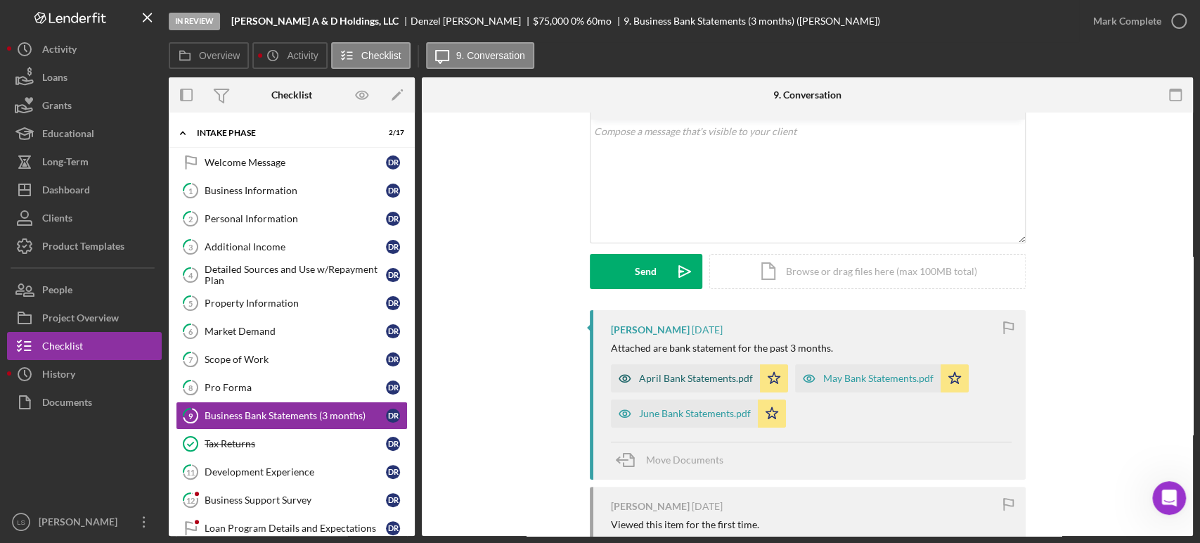
click at [719, 375] on div "April Bank Statements.pdf" at bounding box center [696, 378] width 114 height 11
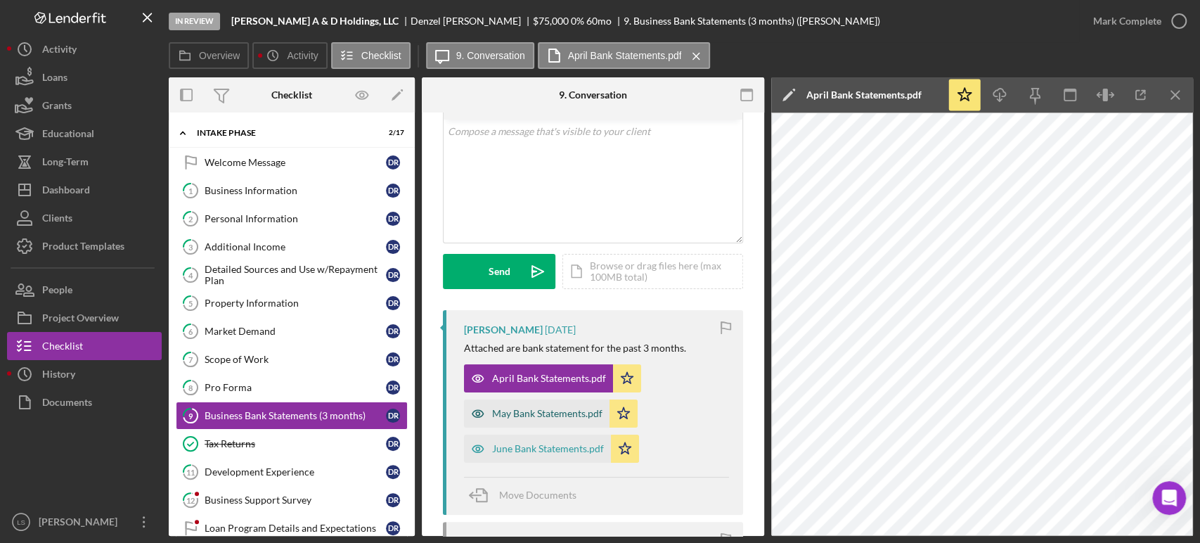
click at [568, 416] on div "May Bank Statements.pdf" at bounding box center [547, 413] width 110 height 11
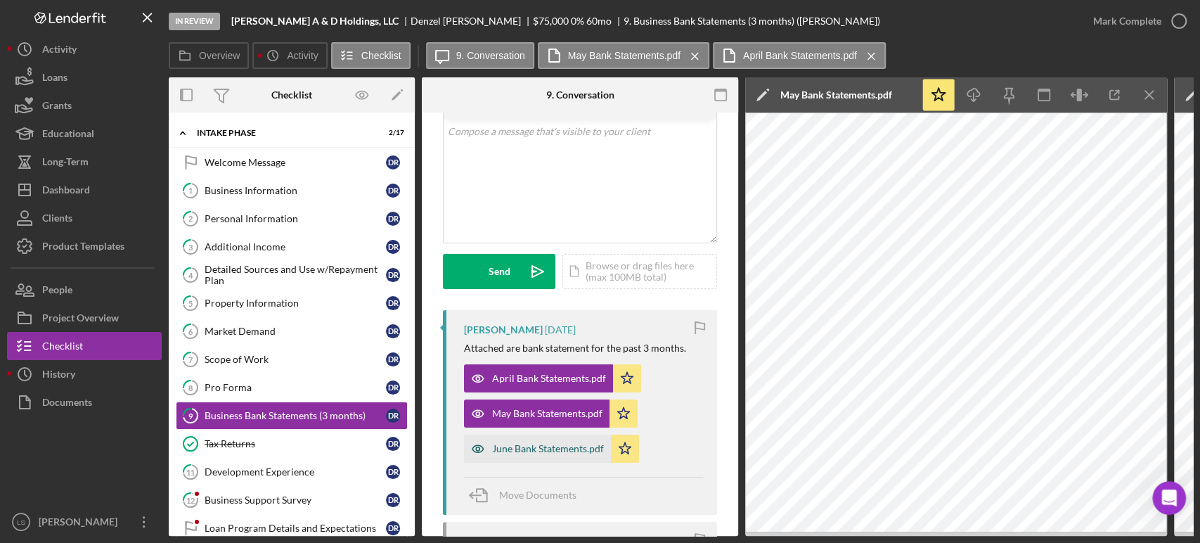
click at [557, 454] on div "June Bank Statements.pdf" at bounding box center [537, 448] width 147 height 28
